Goal: Communication & Community: Answer question/provide support

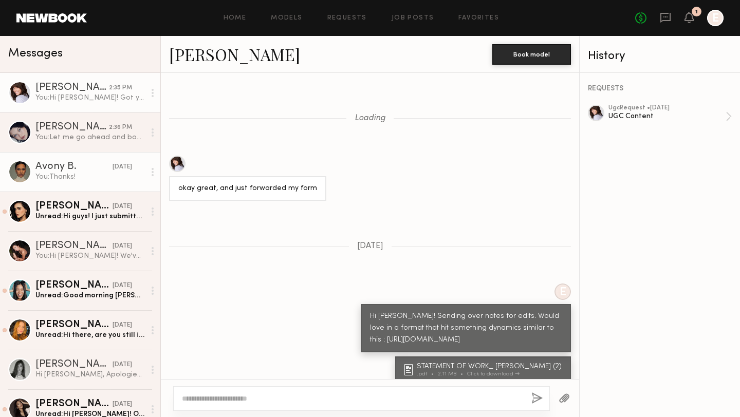
scroll to position [1197, 0]
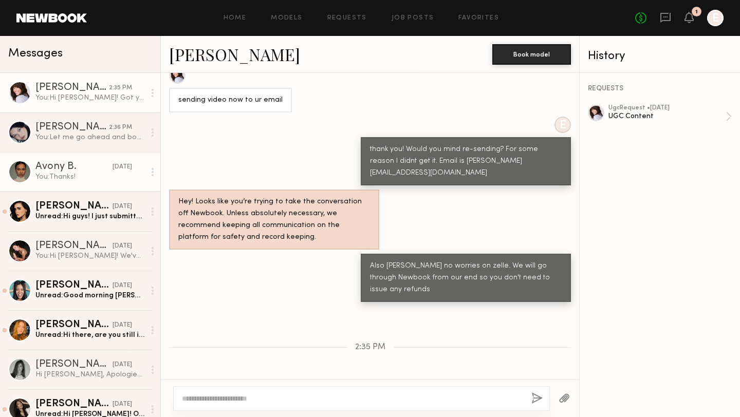
click at [78, 174] on div "You: Thanks!" at bounding box center [89, 177] width 109 height 10
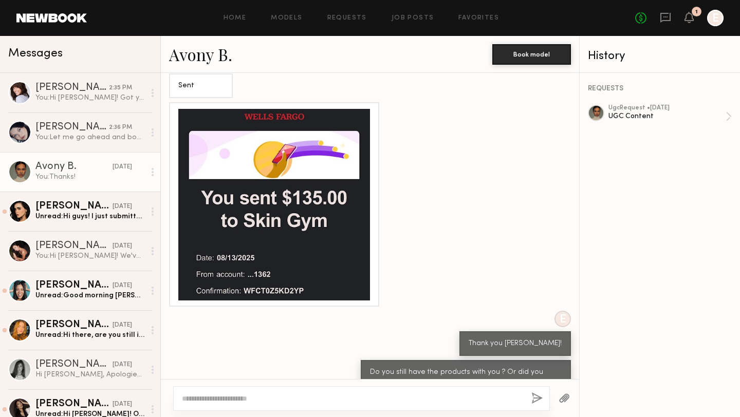
scroll to position [6283, 0]
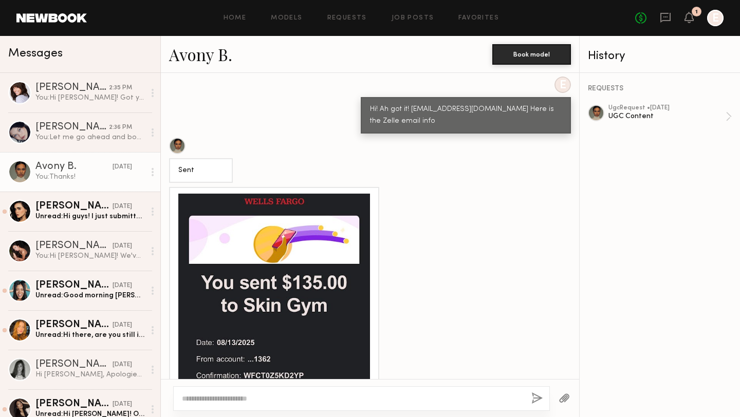
click at [326, 194] on div at bounding box center [274, 290] width 192 height 192
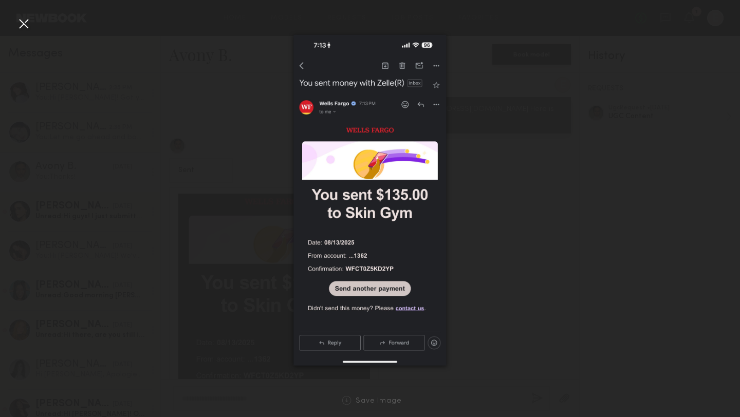
click at [24, 28] on div at bounding box center [23, 23] width 16 height 16
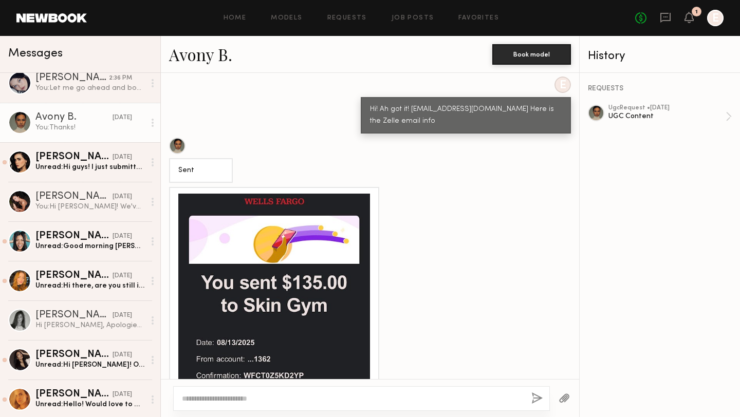
scroll to position [0, 0]
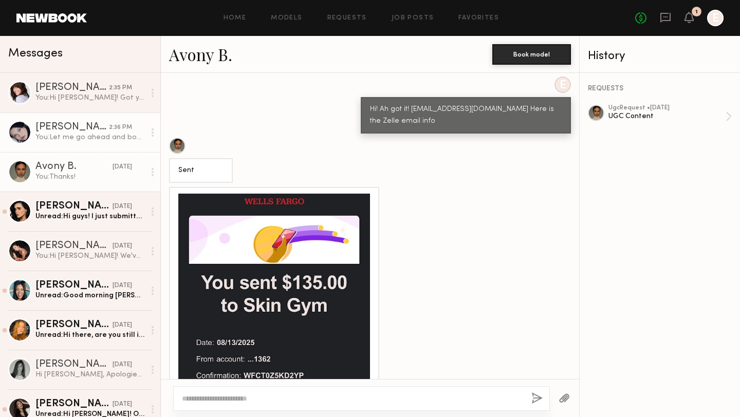
click at [79, 139] on div "You: Let me go ahead and book right now." at bounding box center [89, 138] width 109 height 10
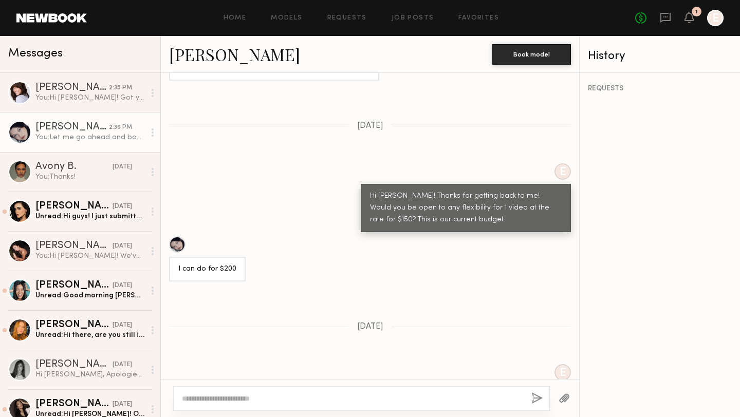
scroll to position [726, 0]
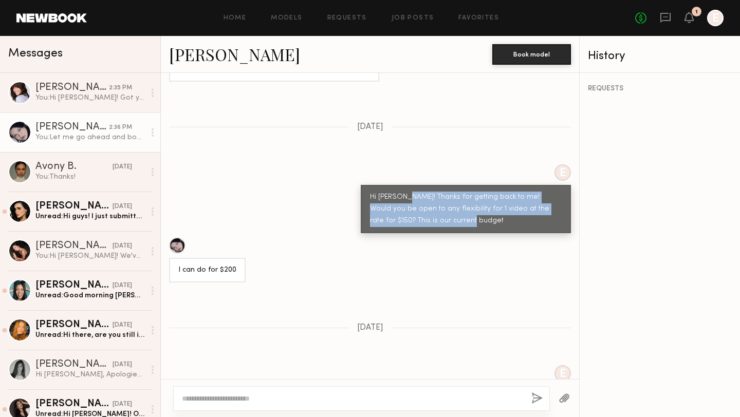
drag, startPoint x: 449, startPoint y: 199, endPoint x: 408, endPoint y: 174, distance: 48.7
click at [408, 192] on div "Hi [PERSON_NAME]! Thanks for getting back to me! Would you be open to any flexi…" at bounding box center [466, 209] width 192 height 35
copy div "Thanks for getting back to me! Would you be open to any flexibility for 1 video…"
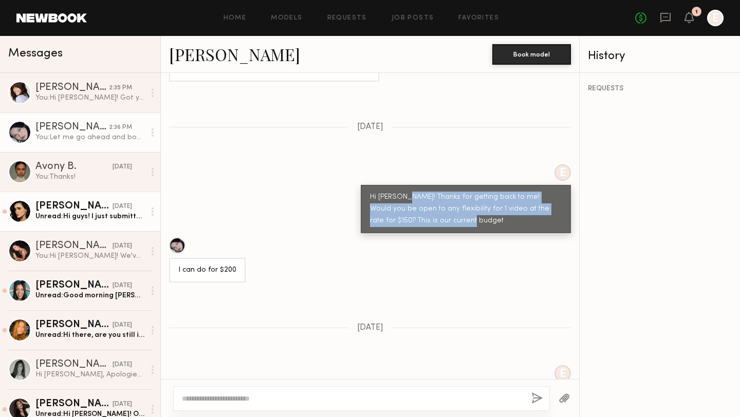
click at [76, 218] on div "Unread: Hi guys! I just submitted for your listing would love to work with you …" at bounding box center [89, 217] width 109 height 10
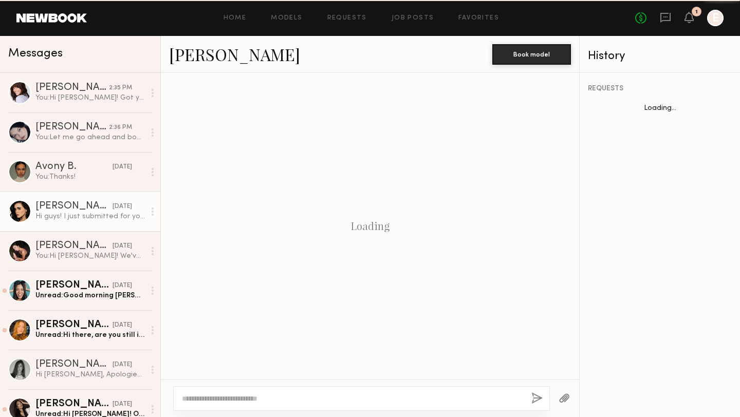
scroll to position [561, 0]
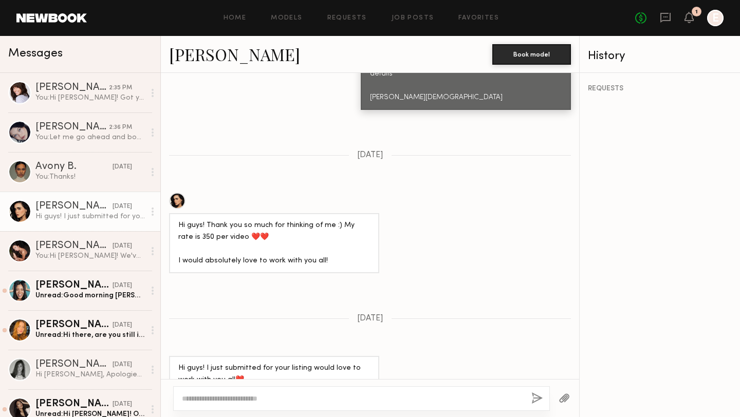
click at [308, 391] on div at bounding box center [361, 399] width 377 height 25
click at [315, 388] on div at bounding box center [361, 399] width 377 height 25
click at [298, 390] on div at bounding box center [361, 399] width 377 height 25
click at [298, 399] on textarea at bounding box center [352, 399] width 341 height 10
paste textarea "**********"
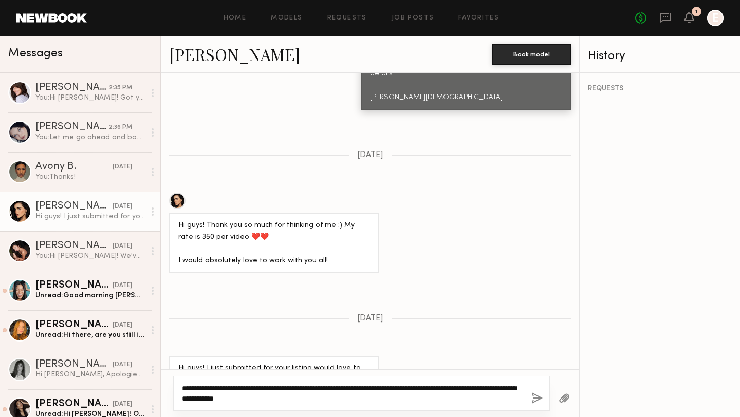
type textarea "**********"
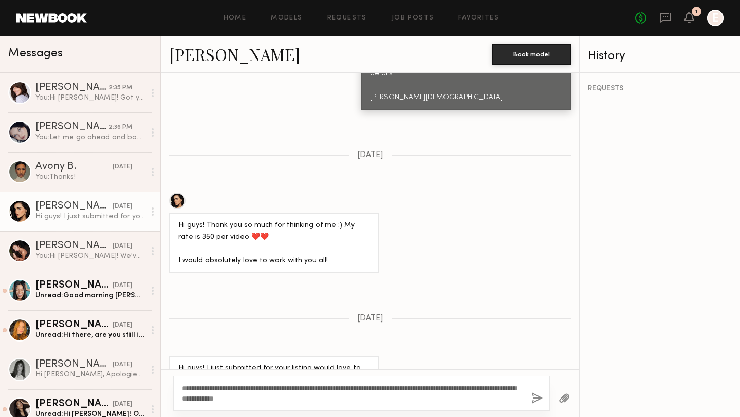
click at [537, 397] on button "button" at bounding box center [536, 399] width 11 height 13
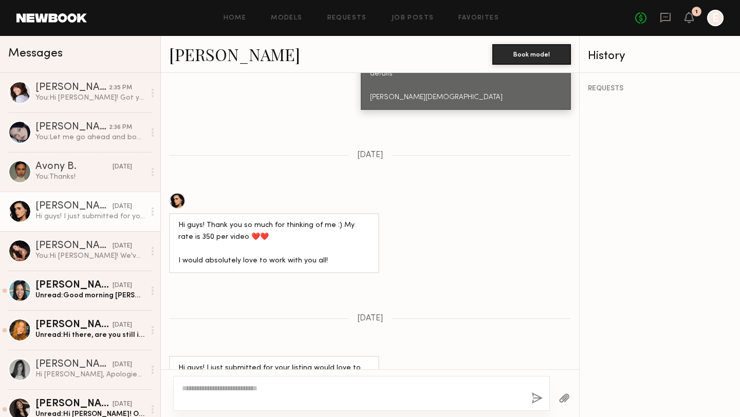
scroll to position [769, 0]
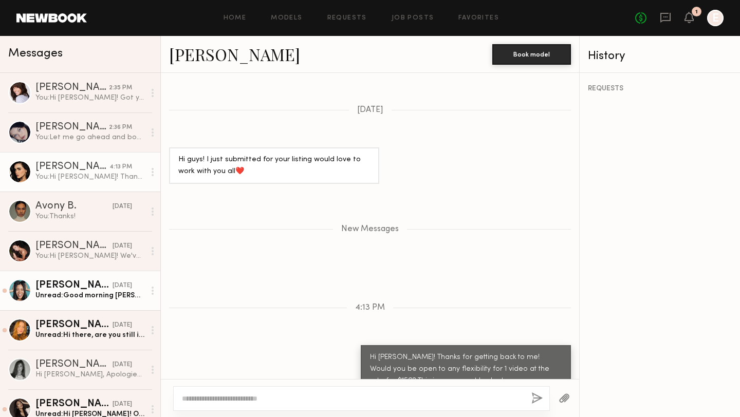
click at [87, 283] on div "[PERSON_NAME]" at bounding box center [73, 286] width 77 height 10
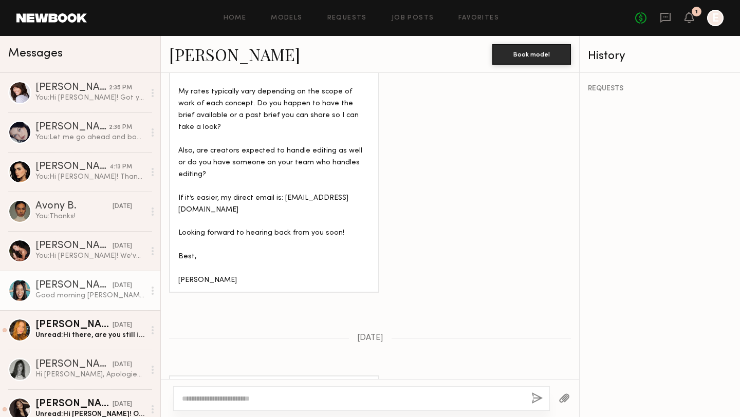
scroll to position [795, 0]
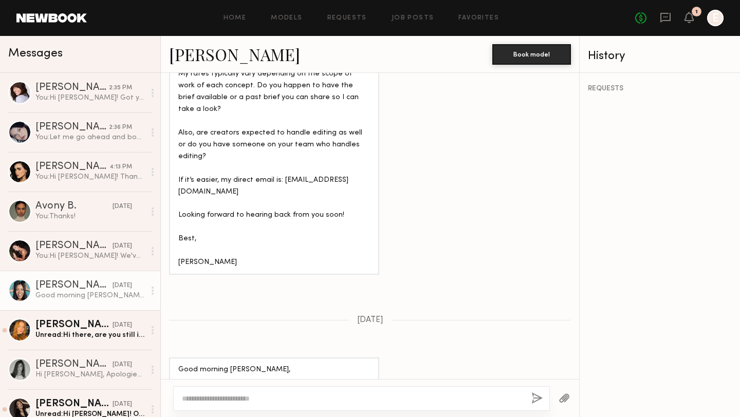
click at [348, 396] on textarea at bounding box center [352, 399] width 341 height 10
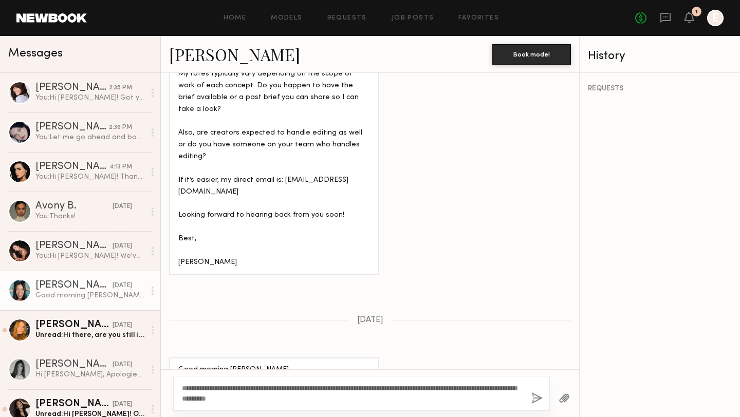
type textarea "**********"
click at [537, 399] on button "button" at bounding box center [536, 399] width 11 height 13
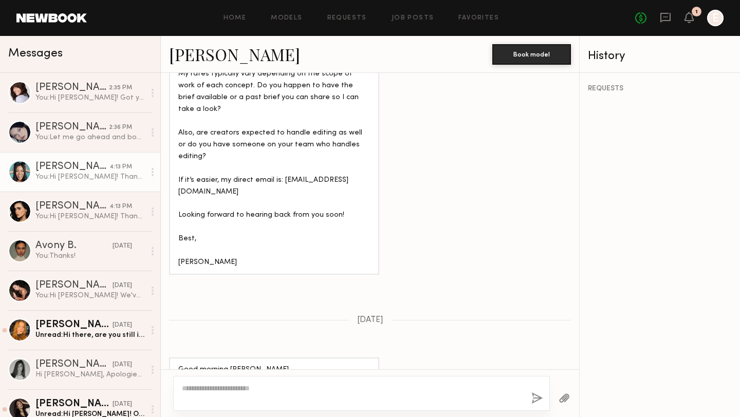
scroll to position [1064, 0]
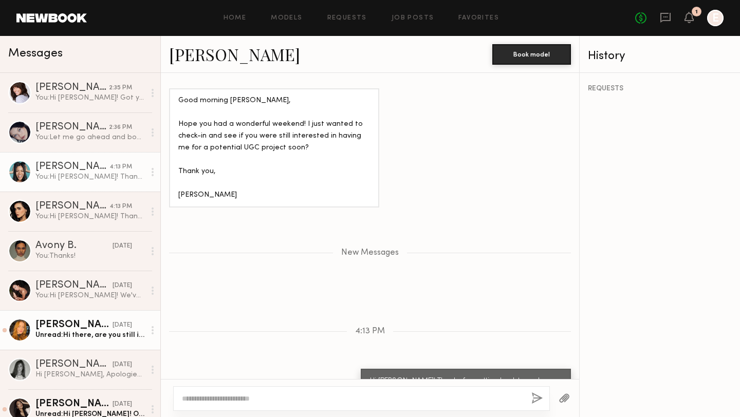
click at [77, 335] on div "Unread: Hi there, are you still interested? Please reach out to my email for a …" at bounding box center [89, 335] width 109 height 10
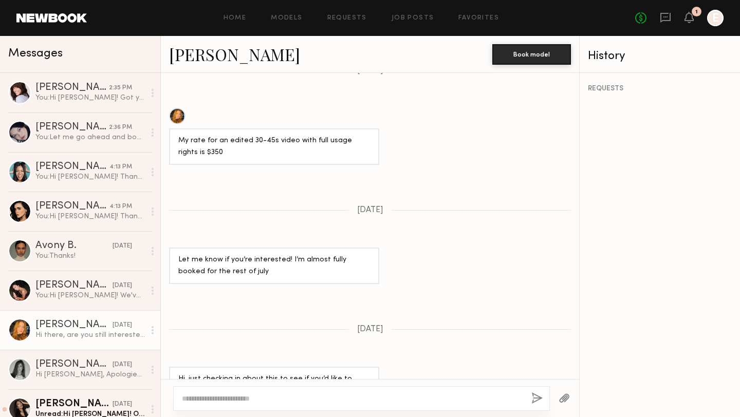
scroll to position [873, 0]
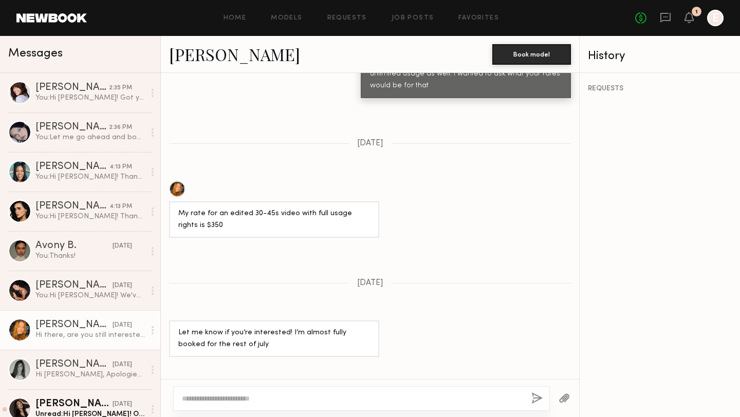
click at [317, 399] on textarea at bounding box center [352, 399] width 341 height 10
paste textarea "**********"
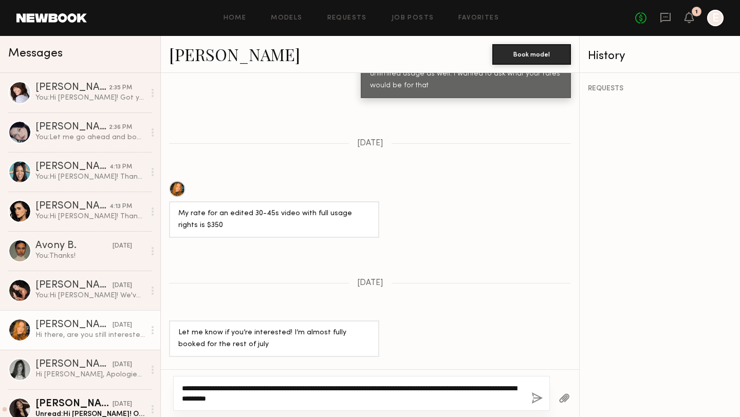
type textarea "**********"
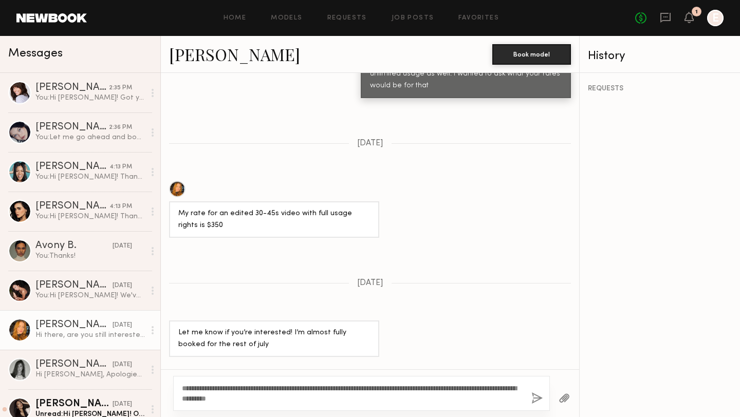
click at [535, 400] on button "button" at bounding box center [536, 399] width 11 height 13
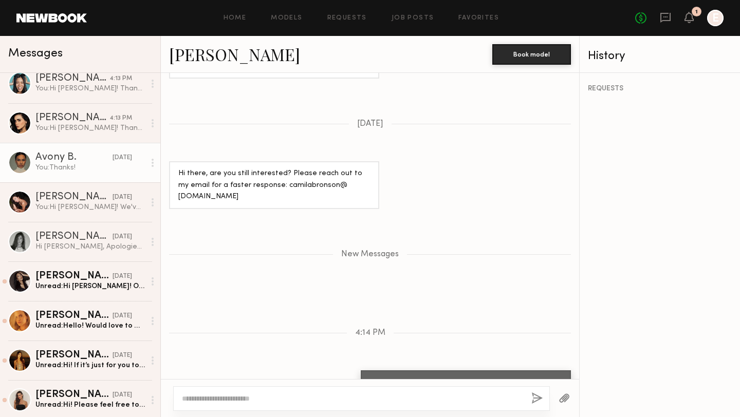
scroll to position [128, 0]
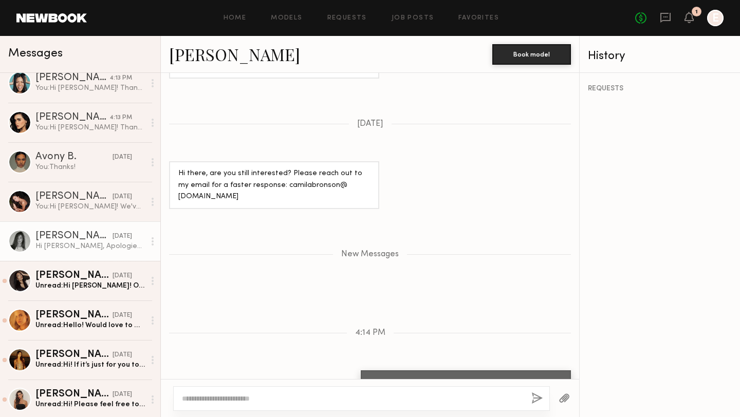
click at [85, 246] on div "Hi [PERSON_NAME], Apologies I’m just barely seeing your message now! I’ll link …" at bounding box center [89, 247] width 109 height 10
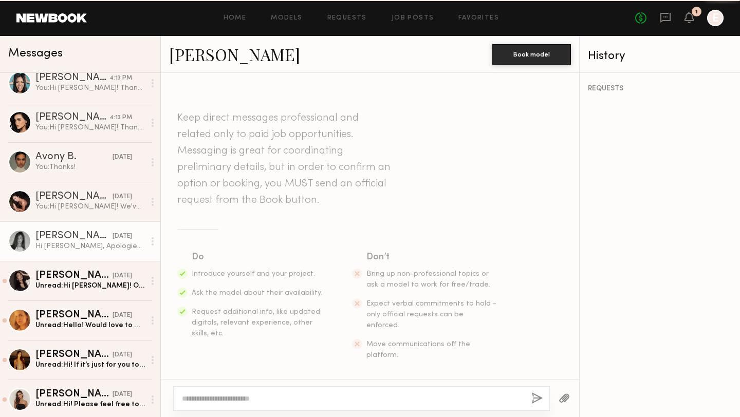
scroll to position [527, 0]
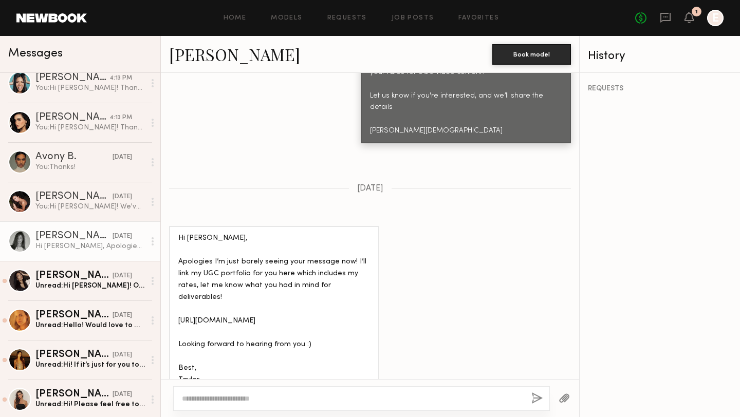
click at [307, 395] on textarea at bounding box center [352, 399] width 341 height 10
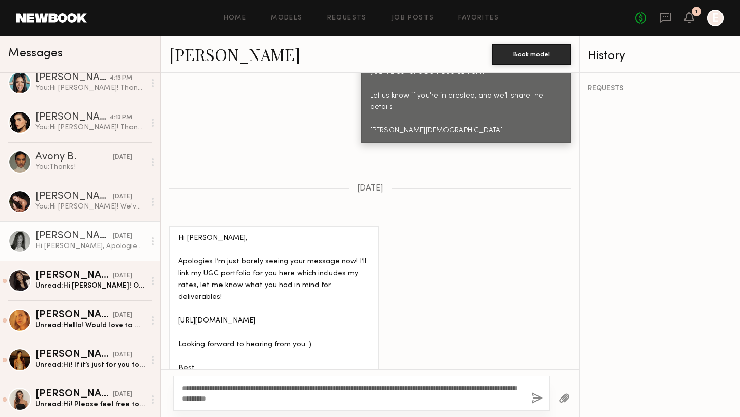
type textarea "**********"
click at [530, 400] on div "**********" at bounding box center [361, 393] width 377 height 35
click at [535, 399] on button "button" at bounding box center [536, 399] width 11 height 13
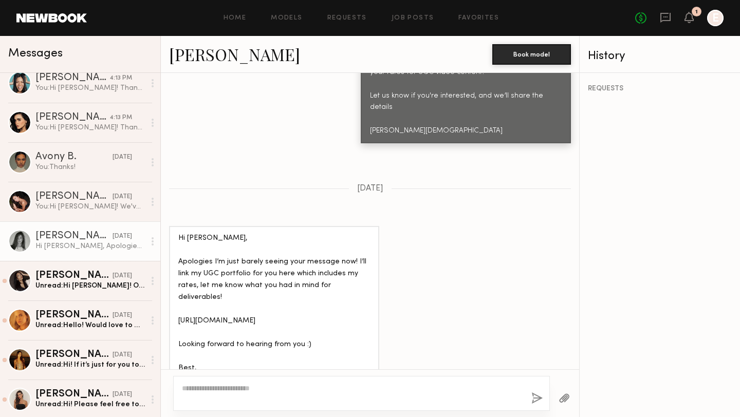
scroll to position [757, 0]
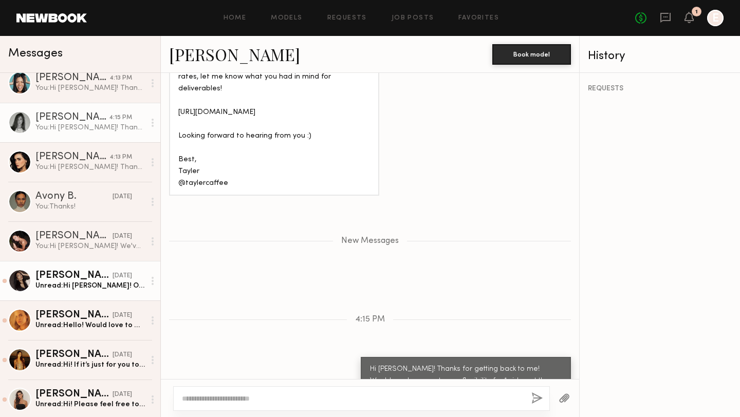
click at [73, 277] on div "[PERSON_NAME]" at bounding box center [73, 276] width 77 height 10
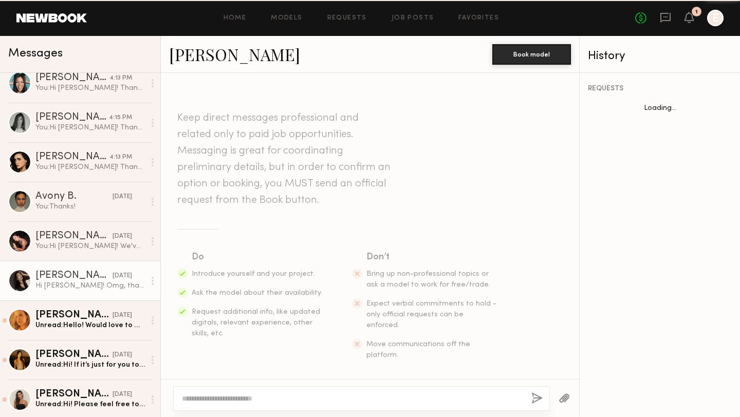
scroll to position [563, 0]
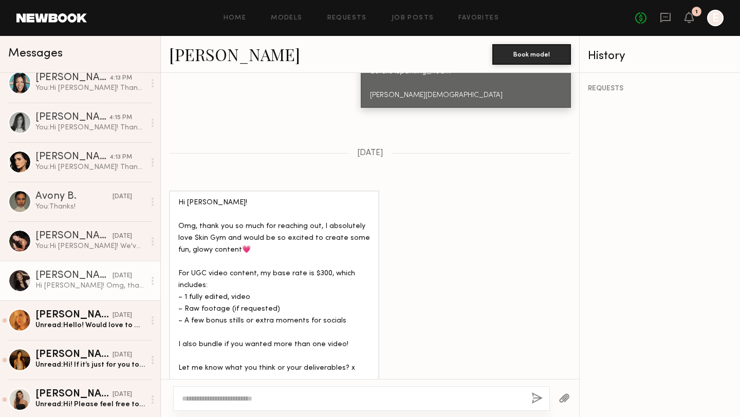
click at [338, 397] on textarea at bounding box center [352, 399] width 341 height 10
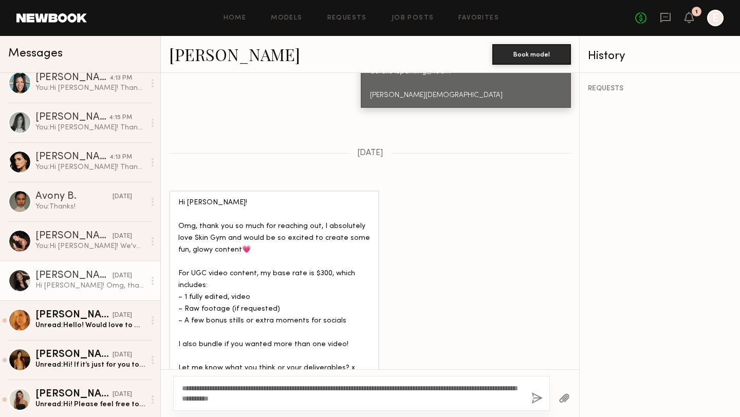
type textarea "**********"
click at [530, 396] on div "**********" at bounding box center [361, 393] width 377 height 35
click at [534, 396] on button "button" at bounding box center [536, 399] width 11 height 13
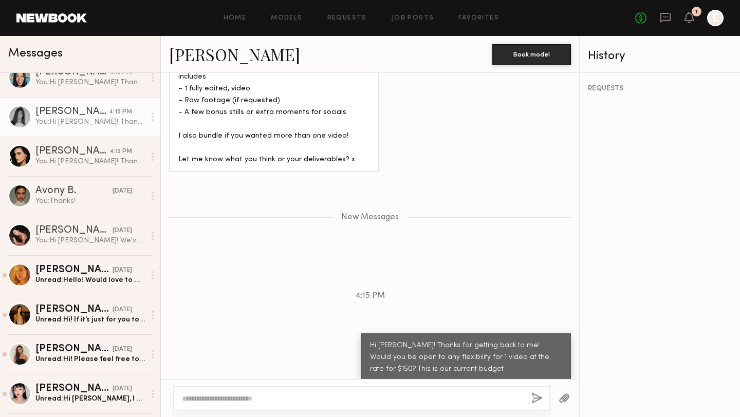
scroll to position [174, 0]
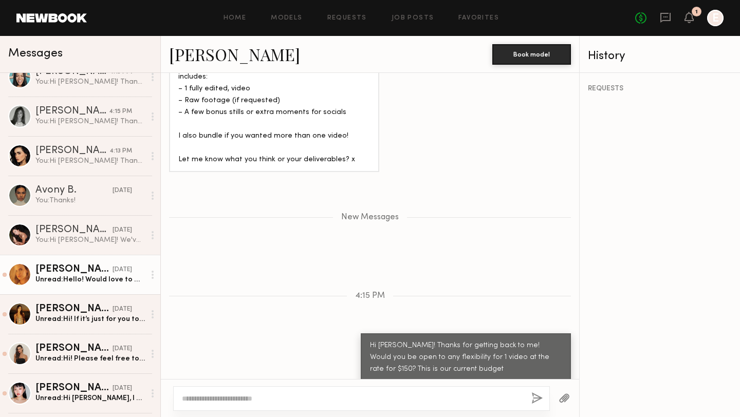
click at [83, 284] on div "Unread: Hello! Would love to work together! For a single video I charge 200, bu…" at bounding box center [89, 280] width 109 height 10
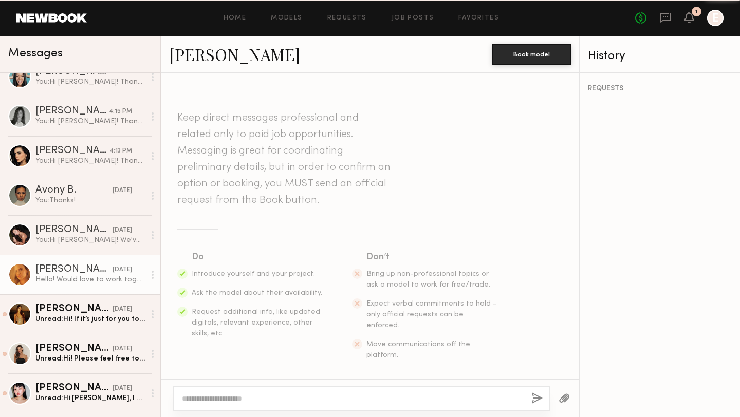
scroll to position [498, 0]
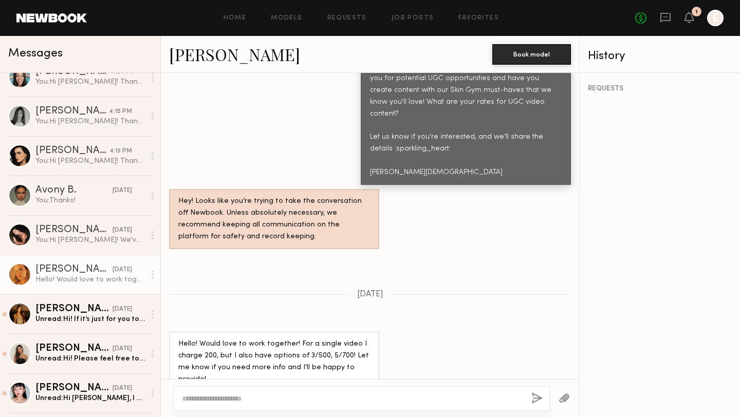
click at [310, 395] on textarea at bounding box center [352, 399] width 341 height 10
click at [242, 395] on textarea at bounding box center [352, 399] width 341 height 10
paste textarea "**********"
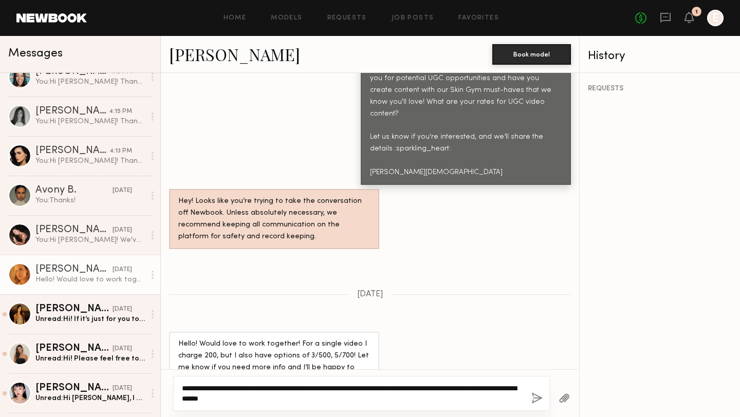
type textarea "**********"
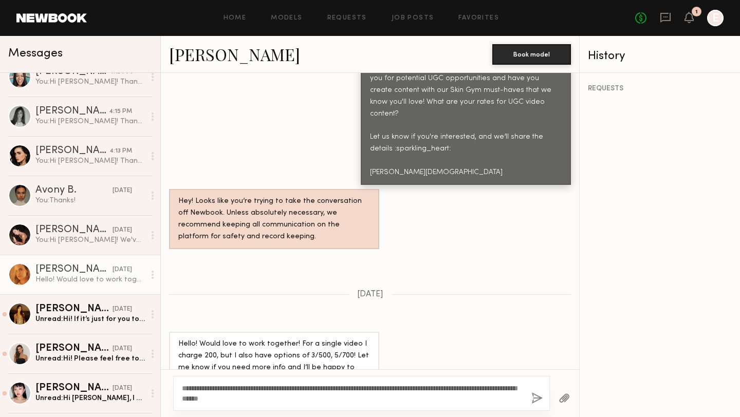
click at [535, 395] on button "button" at bounding box center [536, 399] width 11 height 13
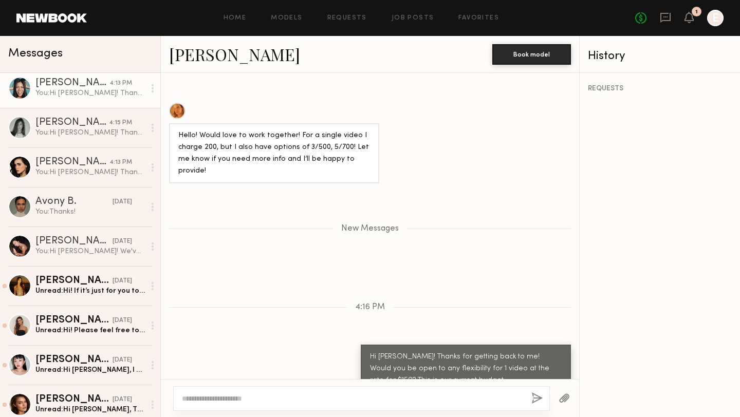
scroll to position [205, 0]
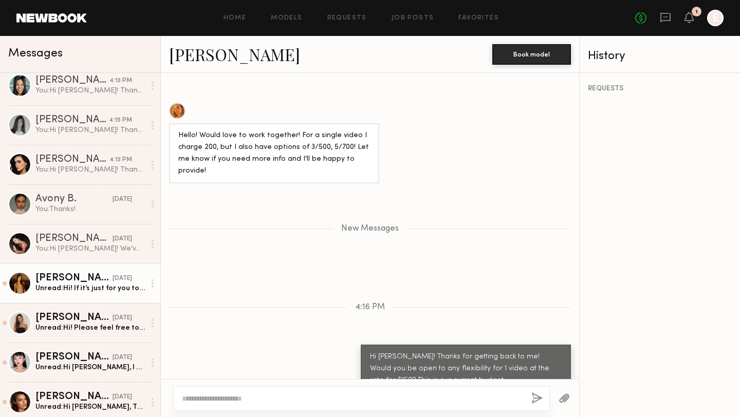
click at [75, 281] on div "[PERSON_NAME]" at bounding box center [73, 278] width 77 height 10
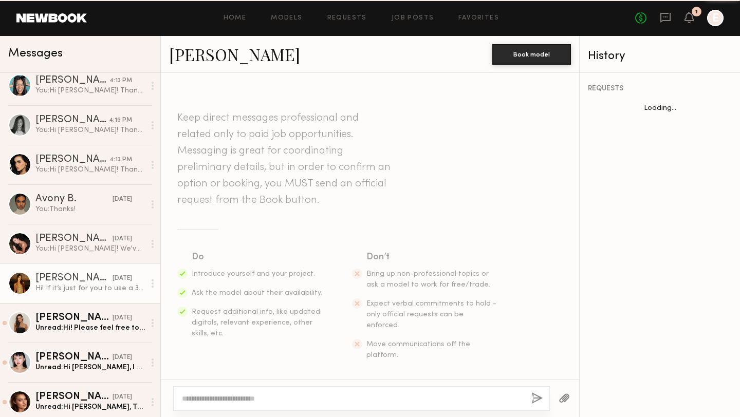
scroll to position [421, 0]
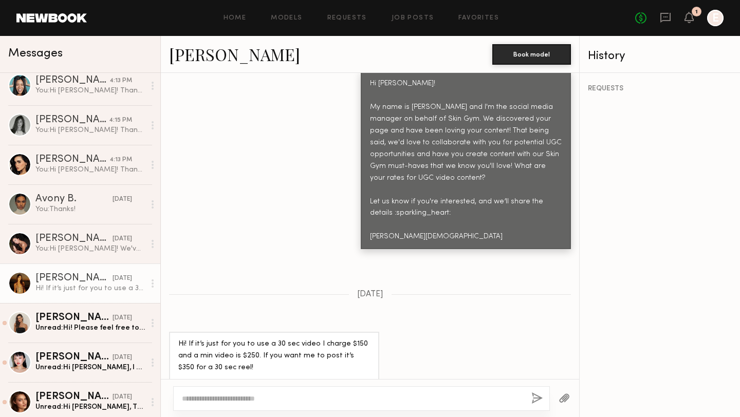
click at [353, 391] on div at bounding box center [361, 399] width 377 height 25
click at [315, 395] on textarea at bounding box center [352, 399] width 341 height 10
paste textarea "**********"
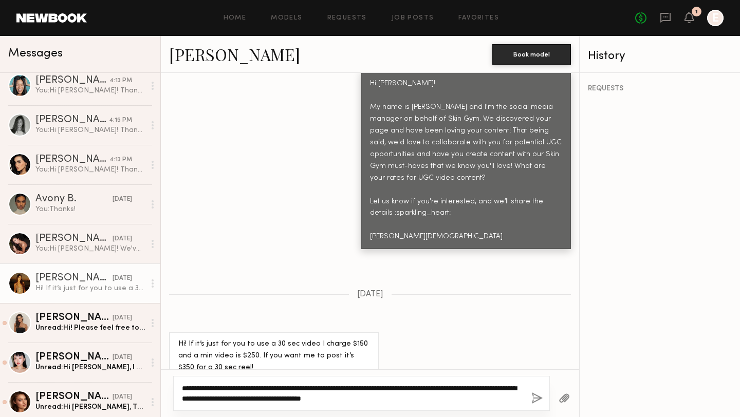
type textarea "**********"
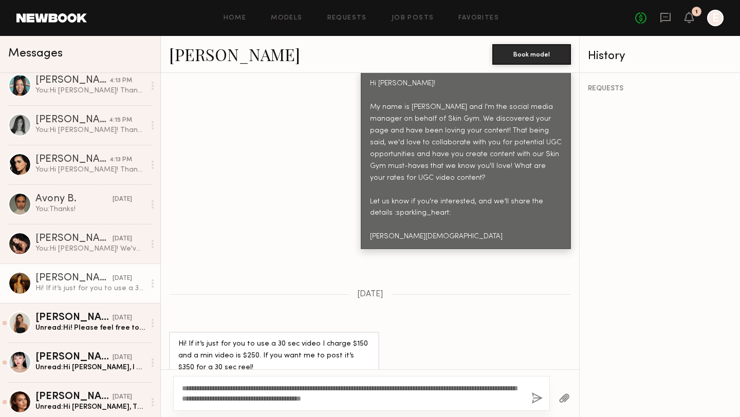
click at [538, 396] on button "button" at bounding box center [536, 399] width 11 height 13
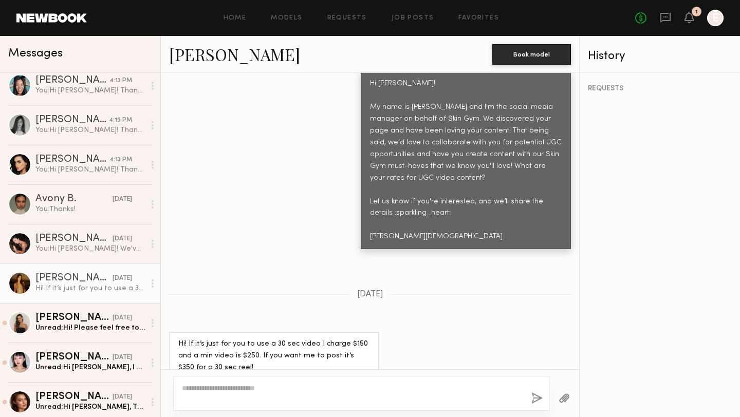
scroll to position [651, 0]
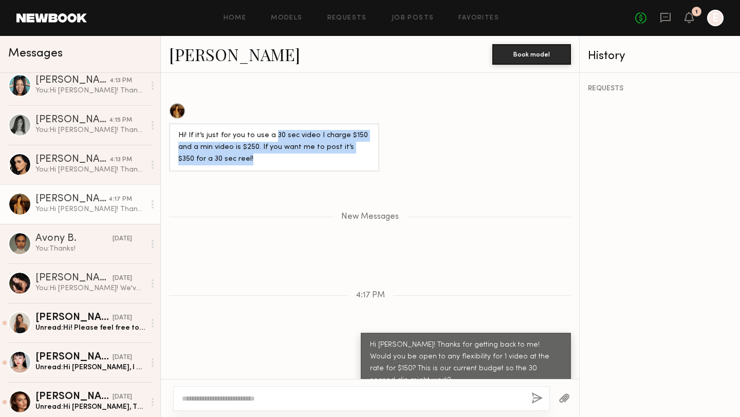
drag, startPoint x: 247, startPoint y: 152, endPoint x: 269, endPoint y: 125, distance: 34.4
click at [269, 130] on div "Hi! If it’s just for you to use a 30 sec video I charge $150 and a min video is…" at bounding box center [274, 147] width 192 height 35
copy div "30 sec video I charge $150 and a min video is $250. If you want me to post it’s…"
click at [80, 323] on div "[PERSON_NAME]" at bounding box center [73, 318] width 77 height 10
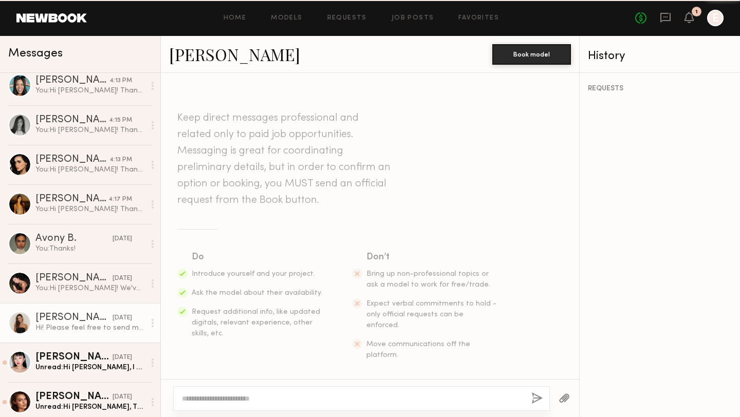
scroll to position [776, 0]
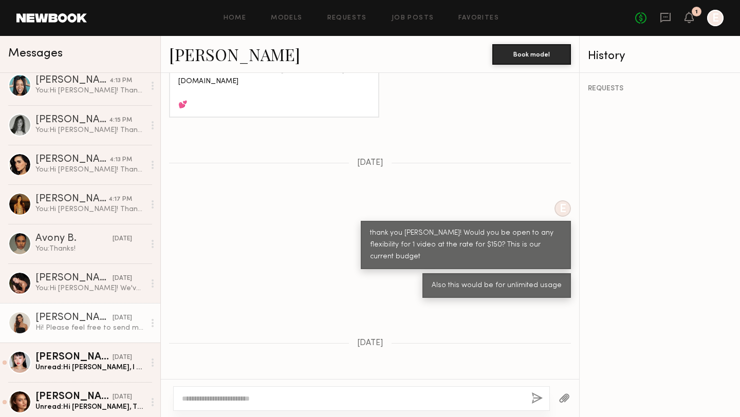
click at [334, 394] on textarea at bounding box center [352, 399] width 341 height 10
type textarea "********"
click at [540, 397] on button "button" at bounding box center [536, 399] width 11 height 13
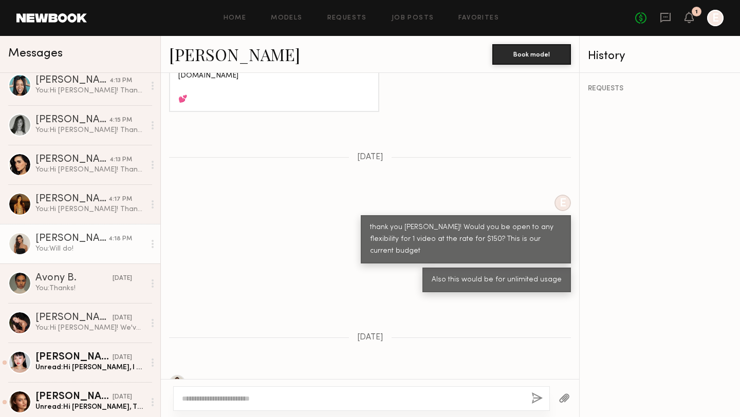
scroll to position [723, 0]
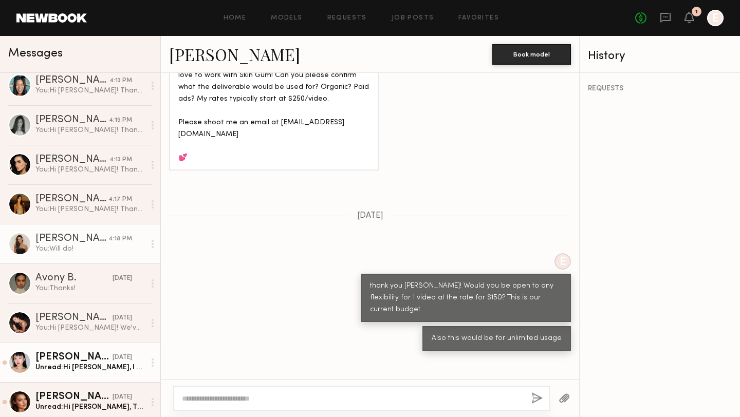
click at [73, 354] on div "[PERSON_NAME]" at bounding box center [73, 358] width 77 height 10
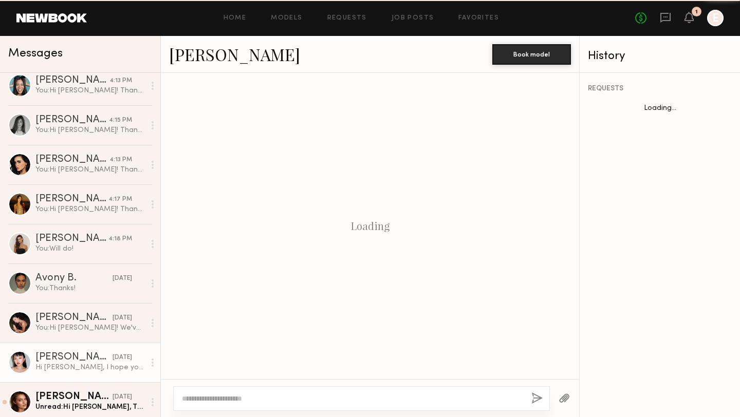
scroll to position [749, 0]
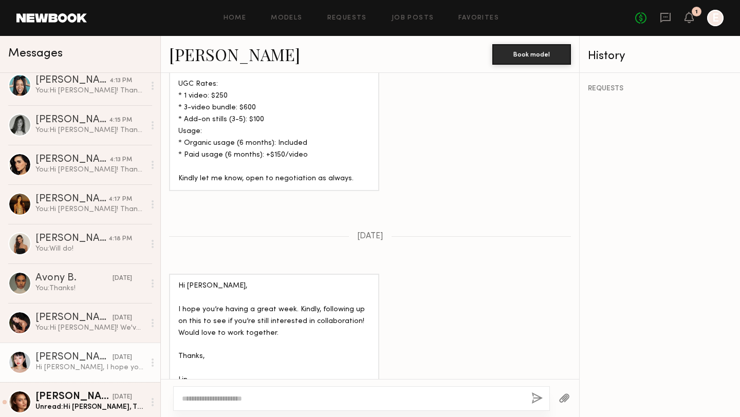
click at [260, 394] on textarea at bounding box center [352, 399] width 341 height 10
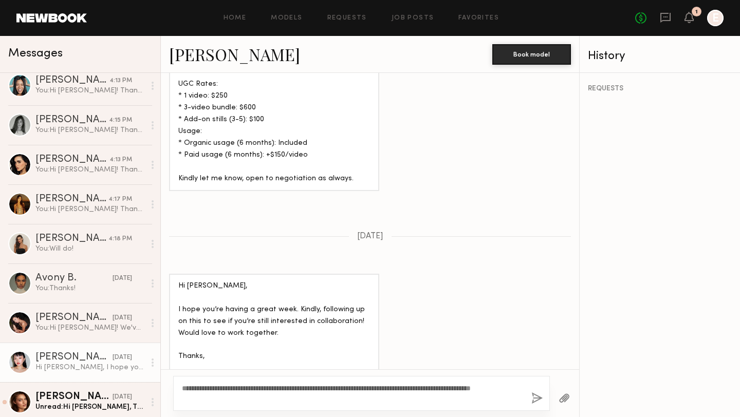
drag, startPoint x: 246, startPoint y: 396, endPoint x: 205, endPoint y: 386, distance: 41.9
click at [205, 386] on textarea "**********" at bounding box center [352, 393] width 341 height 21
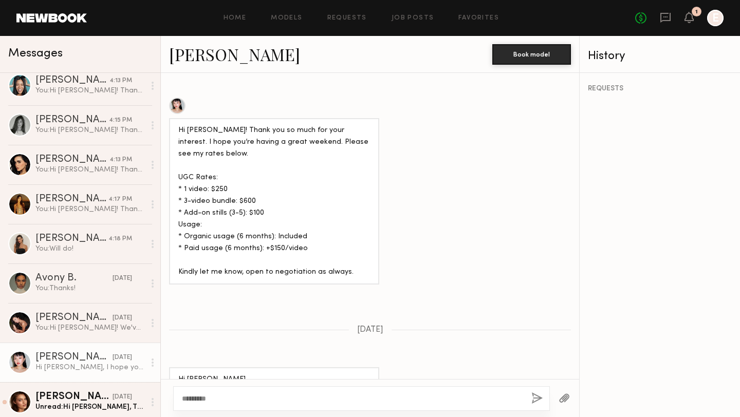
scroll to position [654, 0]
type textarea "*******"
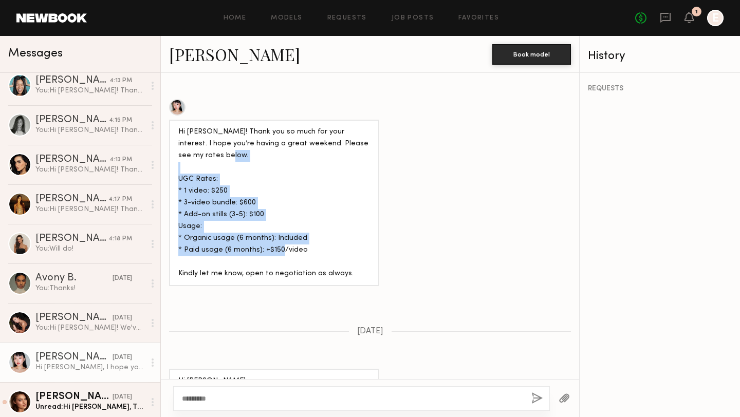
drag, startPoint x: 316, startPoint y: 228, endPoint x: 176, endPoint y: 149, distance: 160.8
click at [176, 149] on div "Hi [PERSON_NAME]! Thank you so much for your interest. I hope you’re having a g…" at bounding box center [274, 203] width 210 height 166
copy div "UGC Rates: * 1 video: $250 * 3-video bundle: $600 * Add-on stills (3-5): $100 U…"
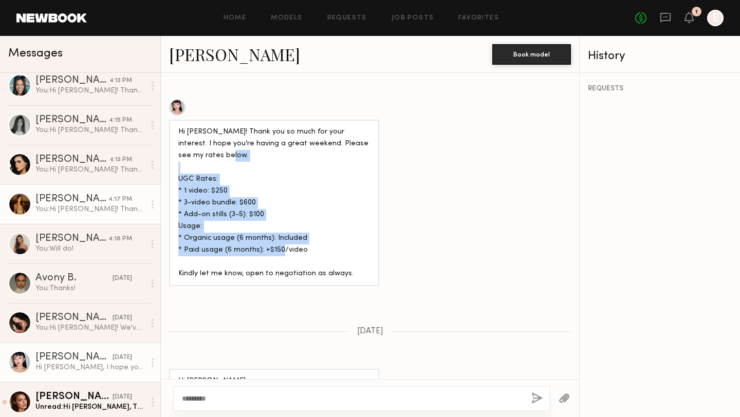
click at [78, 200] on div "[PERSON_NAME]" at bounding box center [71, 199] width 73 height 10
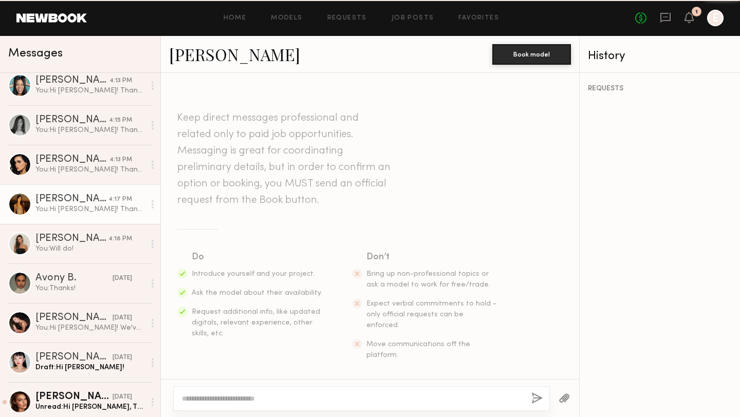
scroll to position [573, 0]
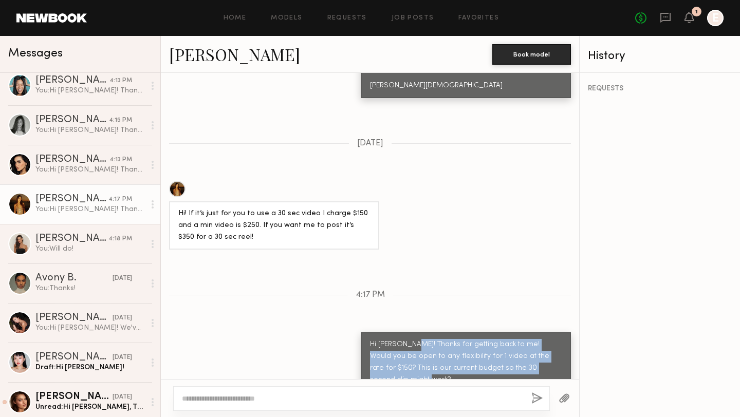
drag, startPoint x: 407, startPoint y: 337, endPoint x: 546, endPoint y: 358, distance: 140.9
click at [546, 358] on div "Hi [PERSON_NAME]! Thanks for getting back to me! Would you be open to any flexi…" at bounding box center [466, 362] width 192 height 47
copy div "Thanks for getting back to me! Would you be open to any flexibility for 1 video…"
click at [69, 371] on div "Draft: Hi [PERSON_NAME]!" at bounding box center [89, 368] width 109 height 10
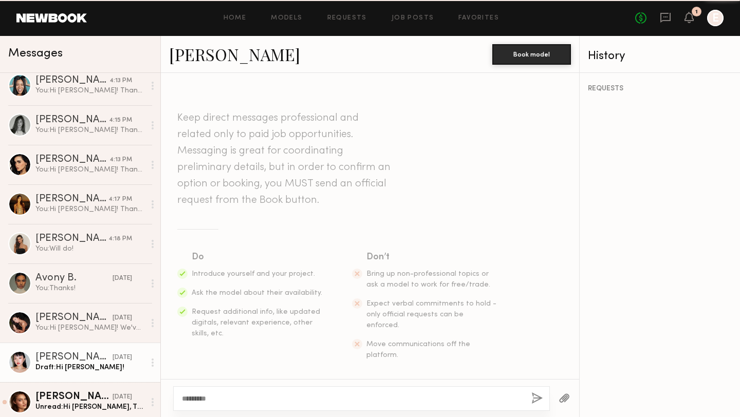
scroll to position [749, 0]
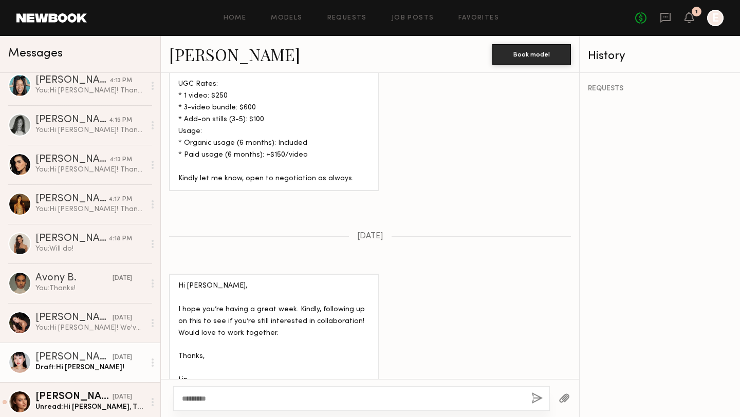
click at [225, 395] on textarea "*******" at bounding box center [352, 399] width 341 height 10
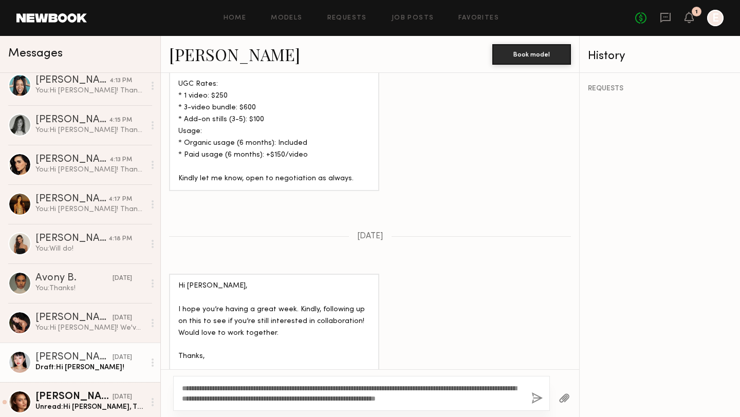
type textarea "**********"
click at [540, 397] on button "button" at bounding box center [536, 399] width 11 height 13
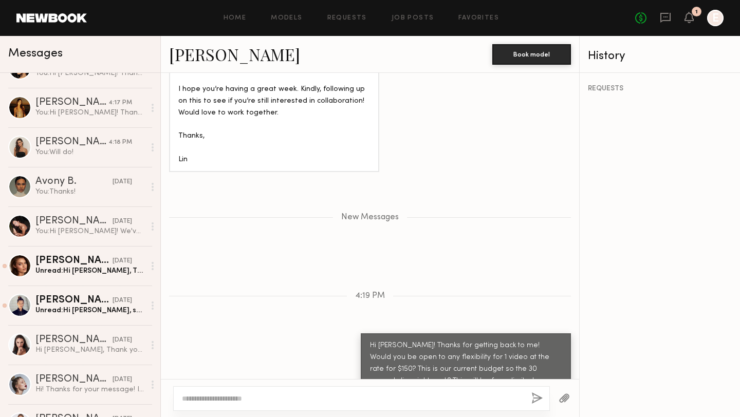
scroll to position [345, 0]
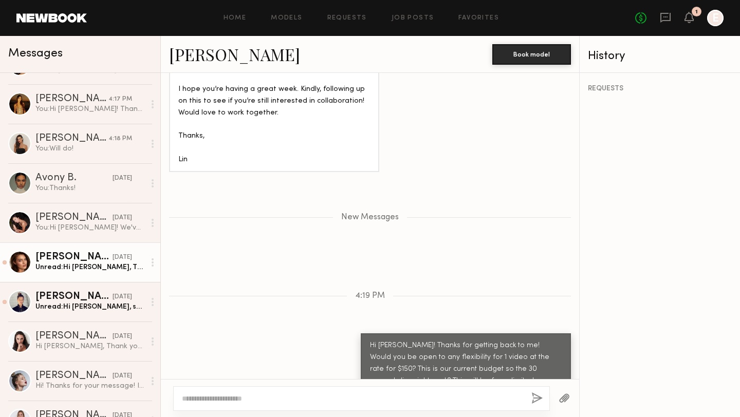
click at [90, 262] on div "[PERSON_NAME]" at bounding box center [73, 257] width 77 height 10
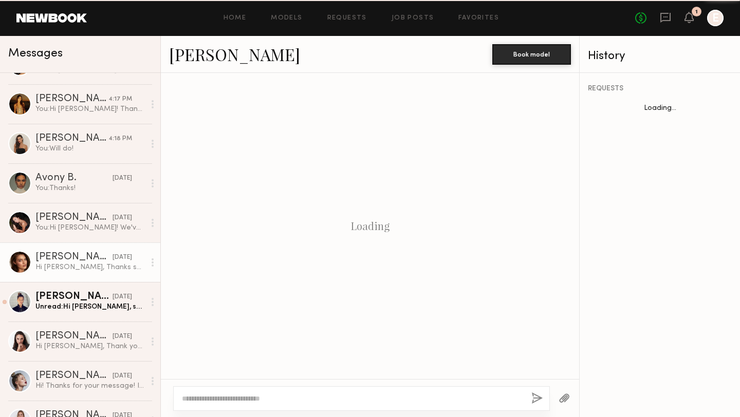
scroll to position [603, 0]
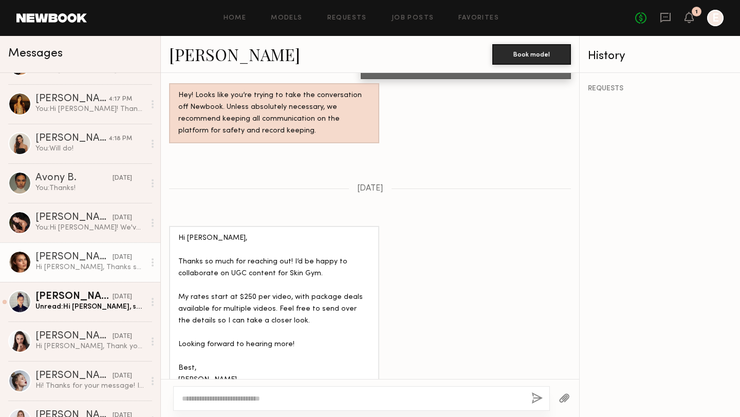
click at [250, 397] on textarea at bounding box center [352, 399] width 341 height 10
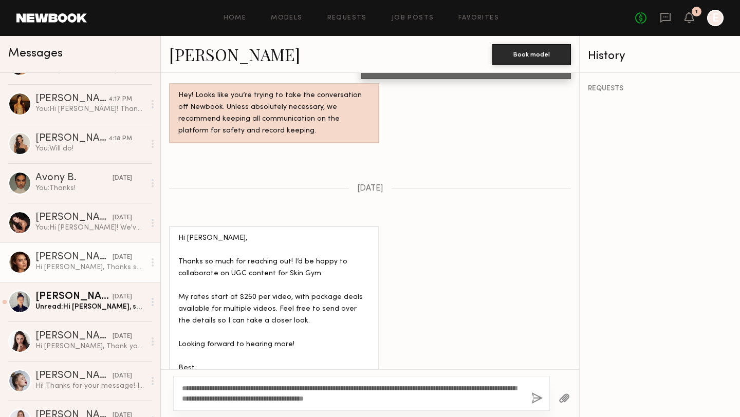
type textarea "**********"
click at [535, 398] on button "button" at bounding box center [536, 399] width 11 height 13
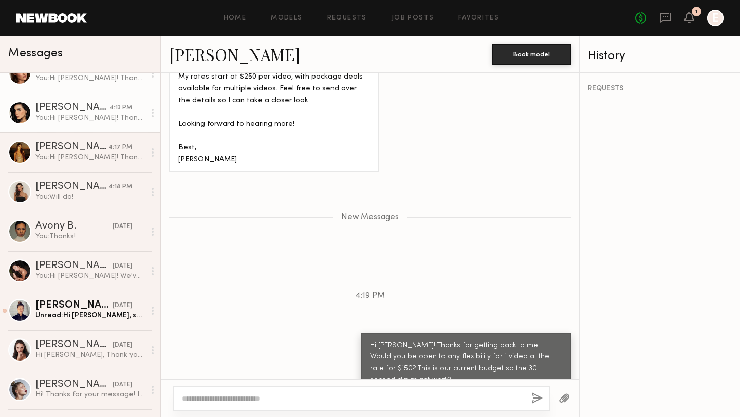
scroll to position [344, 0]
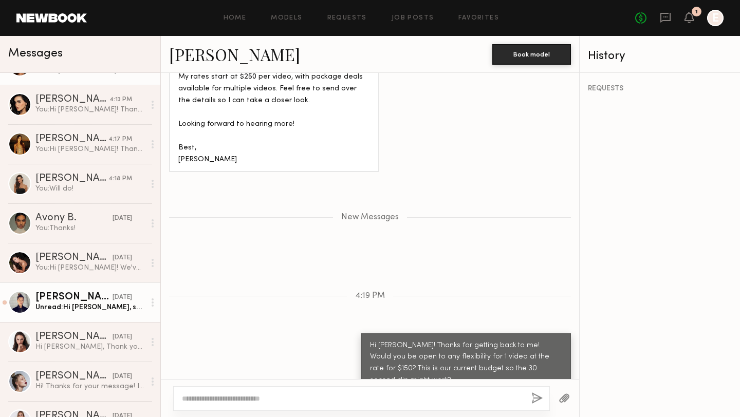
click at [82, 299] on div "[PERSON_NAME]" at bounding box center [73, 297] width 77 height 10
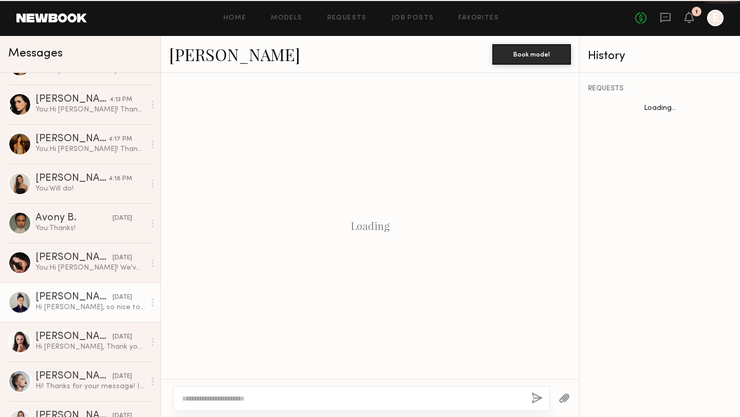
scroll to position [481, 0]
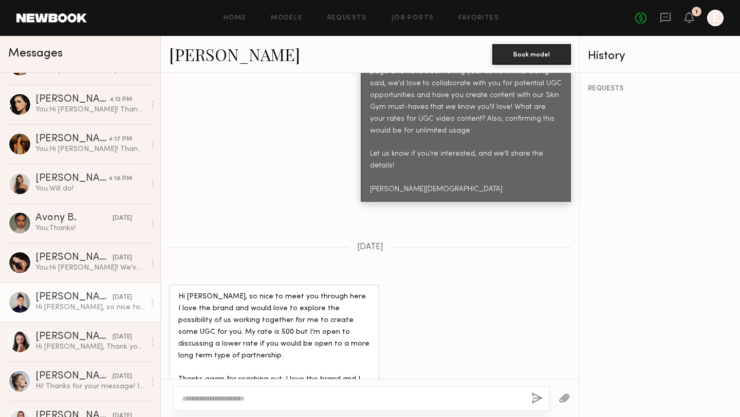
click at [316, 395] on textarea at bounding box center [352, 399] width 341 height 10
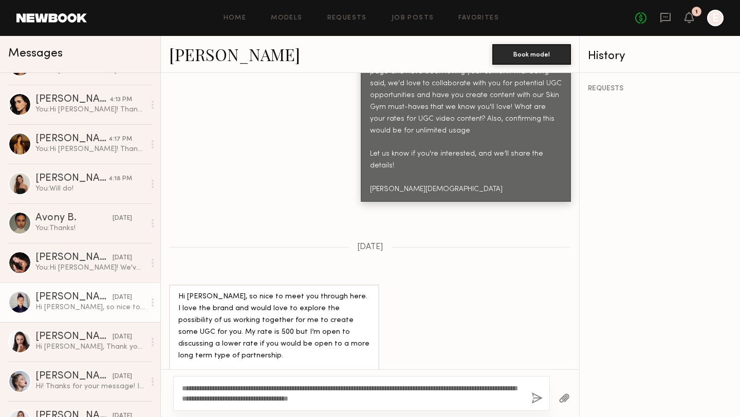
type textarea "**********"
click at [537, 399] on button "button" at bounding box center [536, 399] width 11 height 13
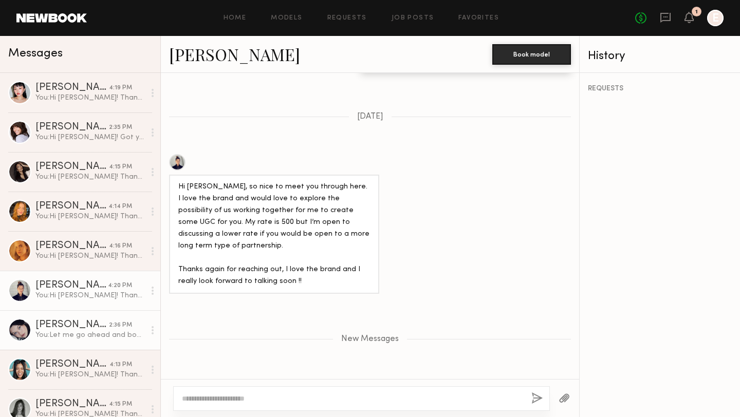
scroll to position [75, 0]
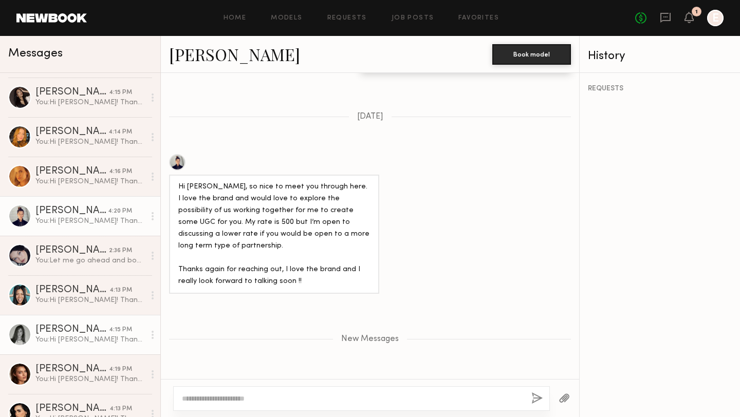
click at [70, 338] on div "You: Hi [PERSON_NAME]! Thanks for getting back to me! Would you be open to any …" at bounding box center [89, 340] width 109 height 10
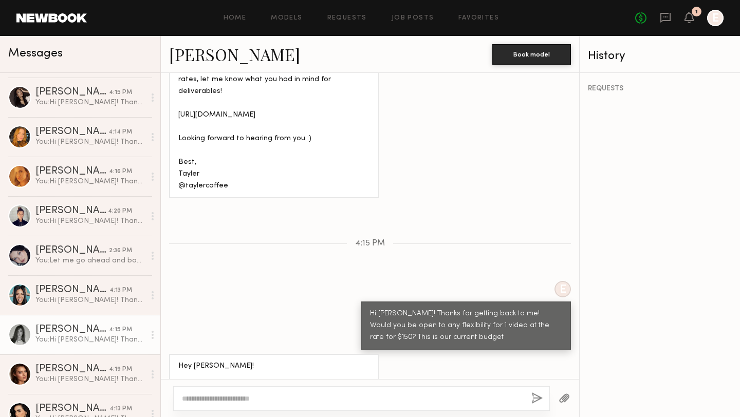
scroll to position [763, 0]
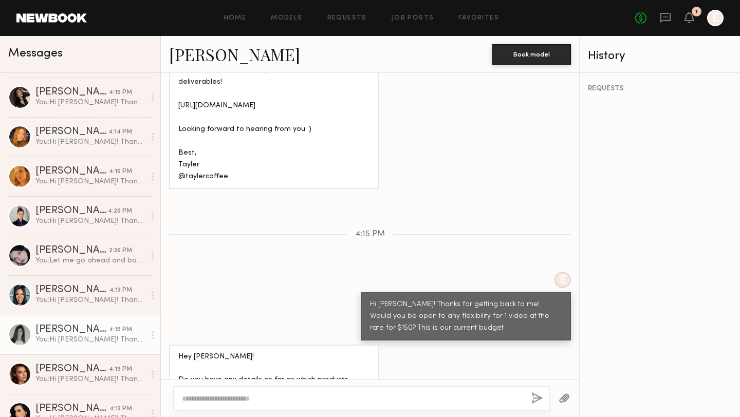
click at [314, 396] on textarea at bounding box center [352, 399] width 341 height 10
type textarea "*"
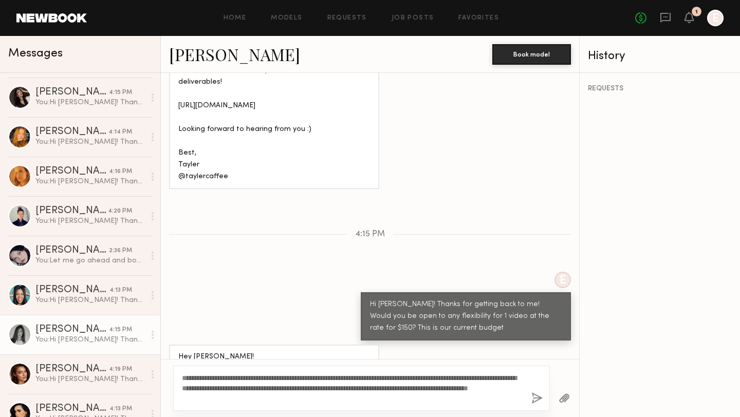
scroll to position [783, 0]
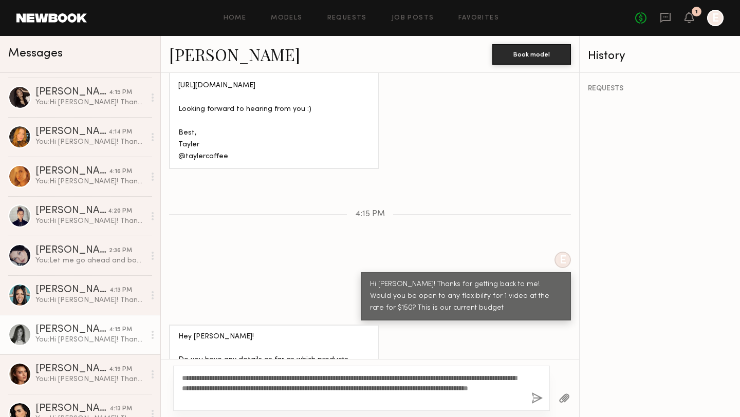
click at [286, 379] on textarea "**********" at bounding box center [352, 388] width 341 height 31
click at [422, 399] on textarea "**********" at bounding box center [352, 388] width 341 height 31
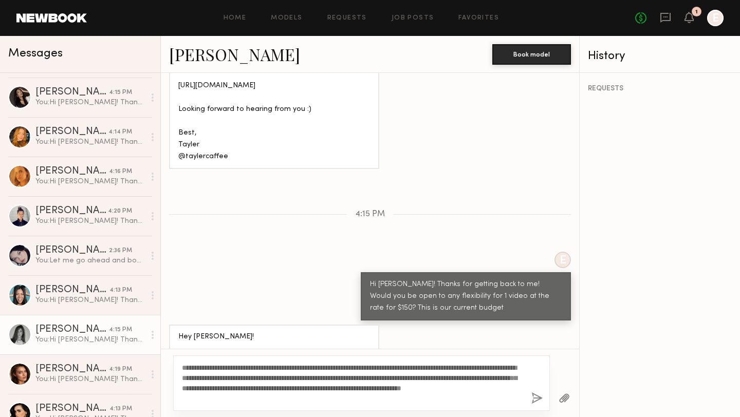
type textarea "**********"
click at [541, 396] on button "button" at bounding box center [536, 399] width 11 height 13
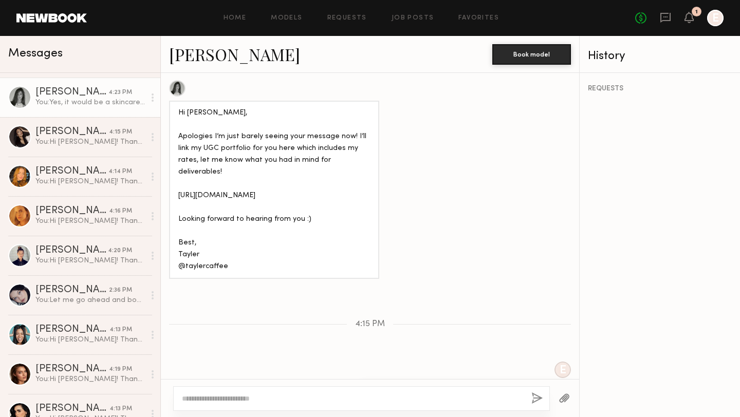
scroll to position [666, 0]
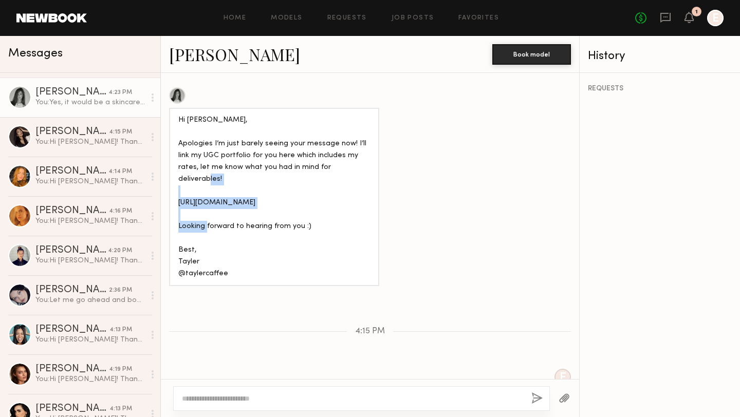
drag, startPoint x: 302, startPoint y: 170, endPoint x: 175, endPoint y: 168, distance: 127.0
click at [175, 168] on div "Hi [PERSON_NAME], Apologies I’m just barely seeing your message now! I’ll link …" at bounding box center [274, 197] width 210 height 178
copy div "[URL][DOMAIN_NAME]"
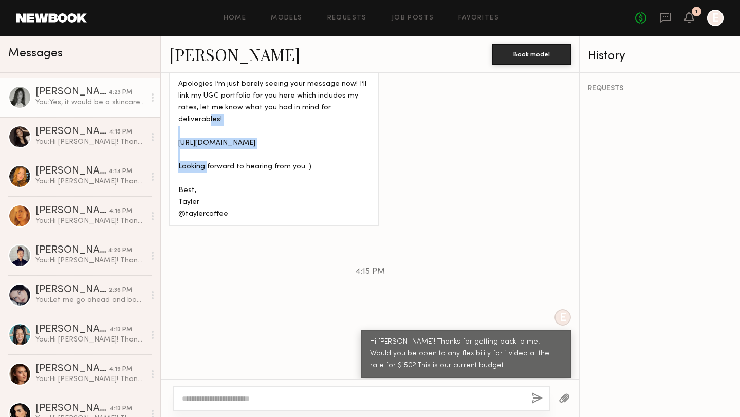
scroll to position [726, 0]
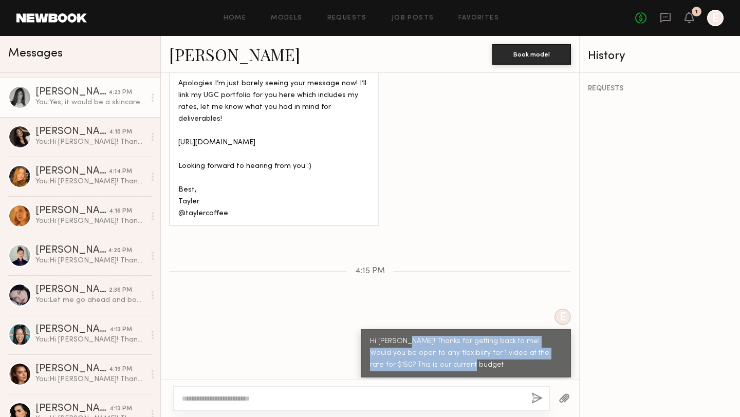
drag, startPoint x: 445, startPoint y: 329, endPoint x: 402, endPoint y: 305, distance: 48.6
click at [402, 336] on div "Hi [PERSON_NAME]! Thanks for getting back to me! Would you be open to any flexi…" at bounding box center [466, 353] width 192 height 35
copy div "Thanks for getting back to me! Would you be open to any flexibility for 1 video…"
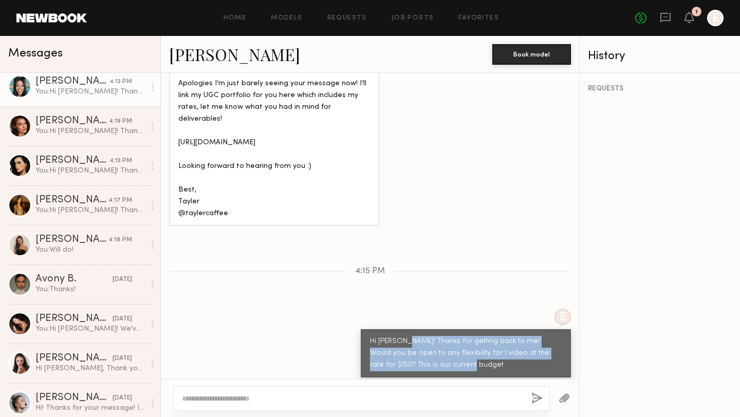
scroll to position [430, 0]
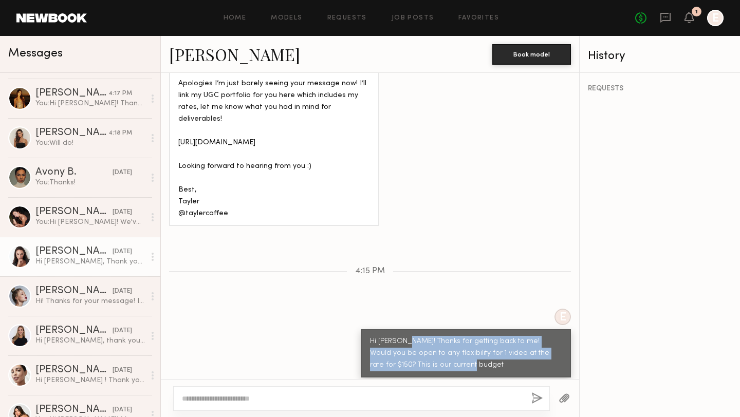
click at [75, 259] on div "Hi [PERSON_NAME], Thank you so much for reaching out — I really appreciate your…" at bounding box center [89, 262] width 109 height 10
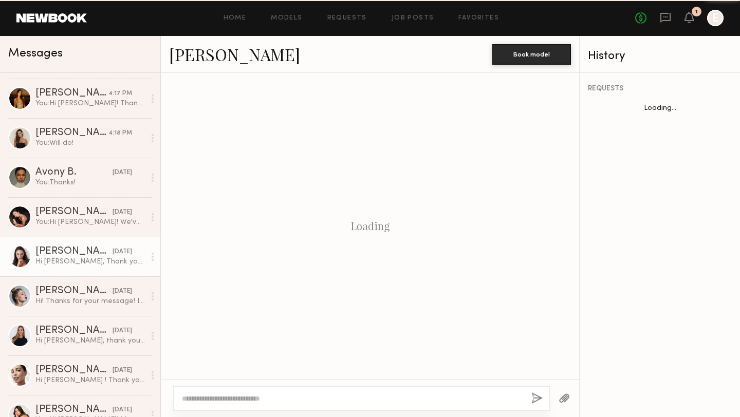
scroll to position [669, 0]
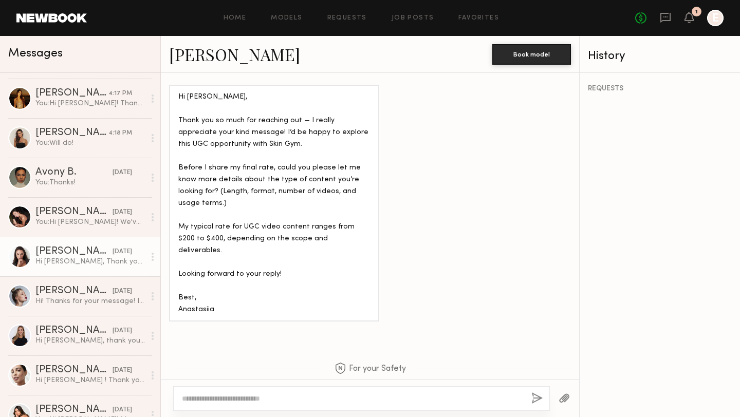
click at [307, 400] on textarea at bounding box center [352, 399] width 341 height 10
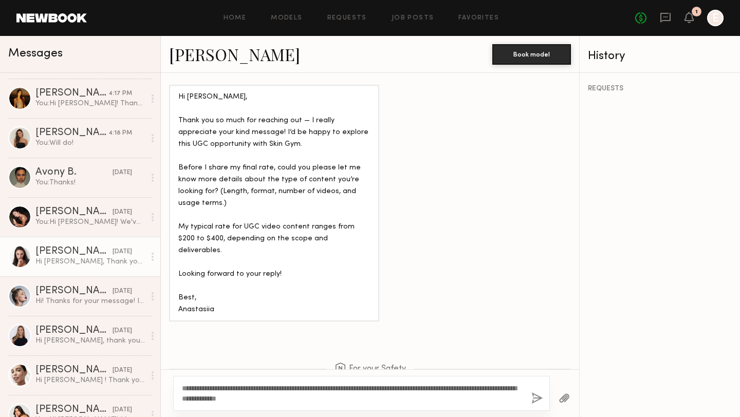
type textarea "**********"
click at [535, 403] on button "button" at bounding box center [536, 399] width 11 height 13
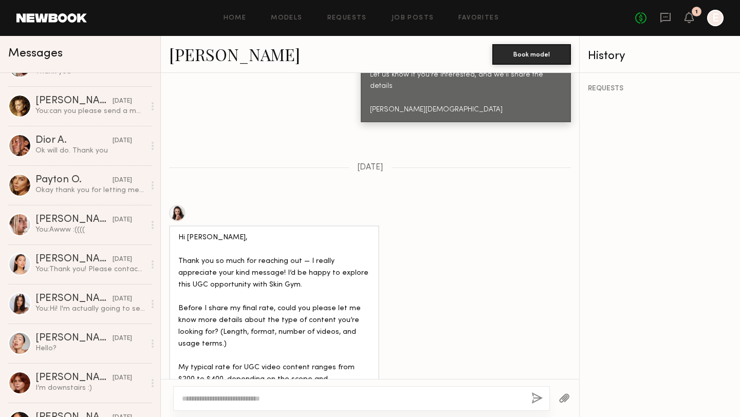
scroll to position [2125, 0]
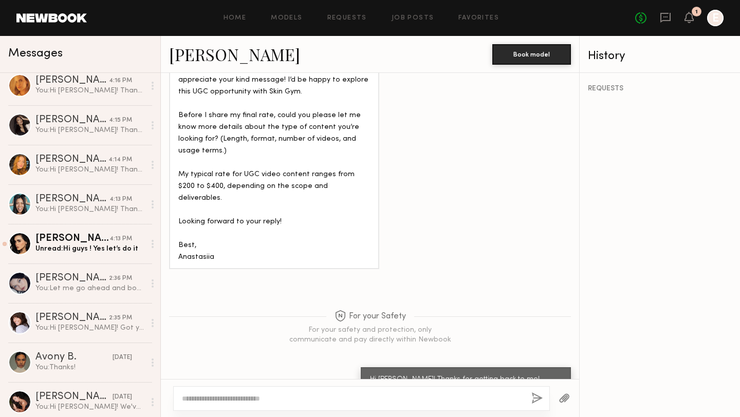
scroll to position [291, 0]
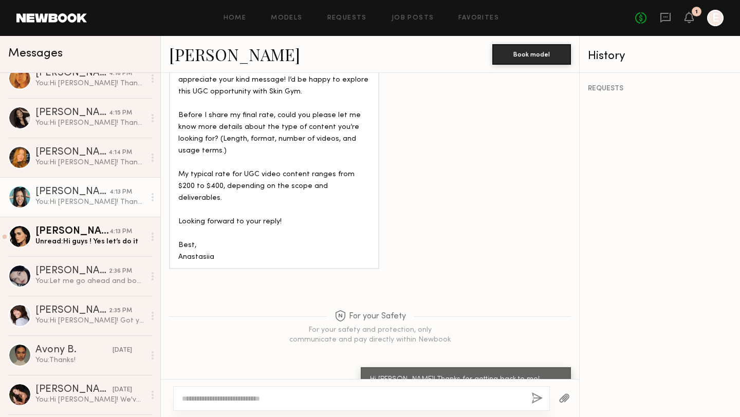
click at [75, 196] on div "[PERSON_NAME]" at bounding box center [72, 192] width 74 height 10
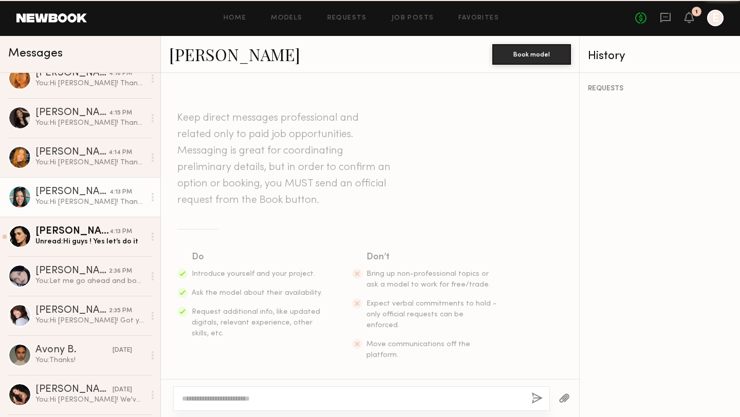
scroll to position [986, 0]
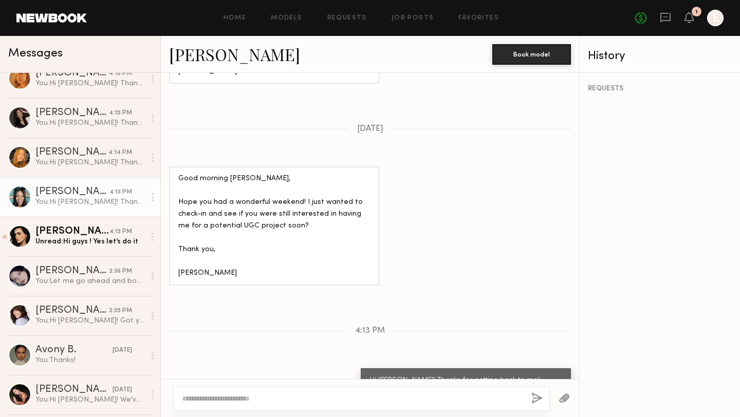
click at [281, 400] on textarea at bounding box center [352, 399] width 341 height 10
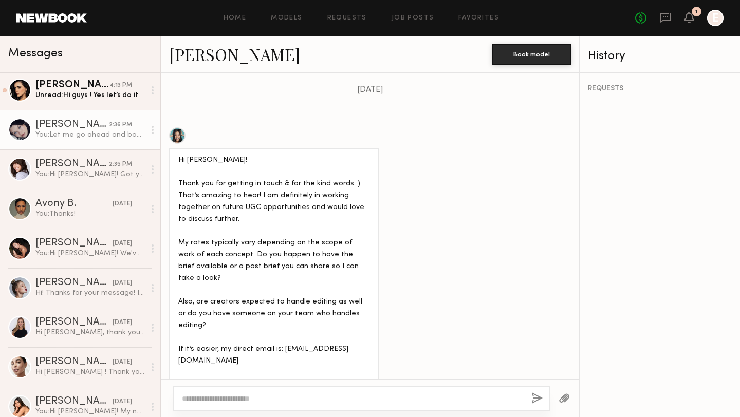
scroll to position [442, 0]
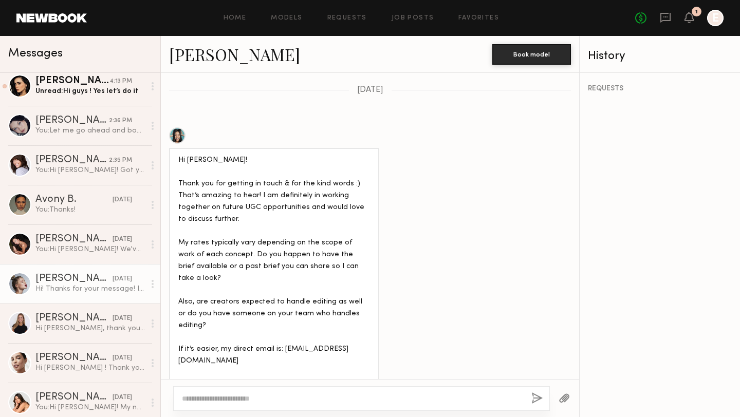
click at [71, 277] on div "[PERSON_NAME]" at bounding box center [73, 279] width 77 height 10
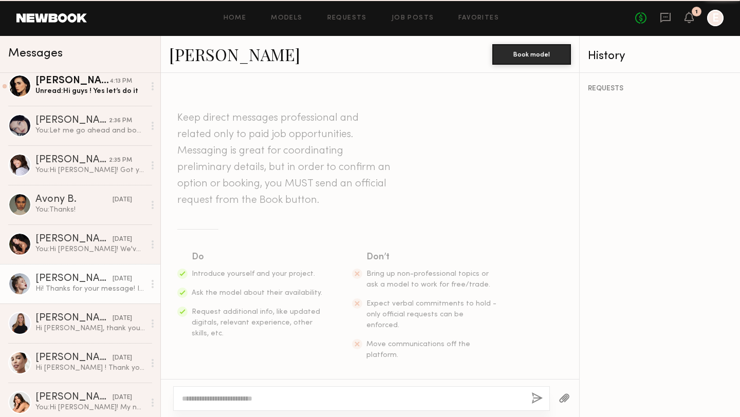
scroll to position [645, 0]
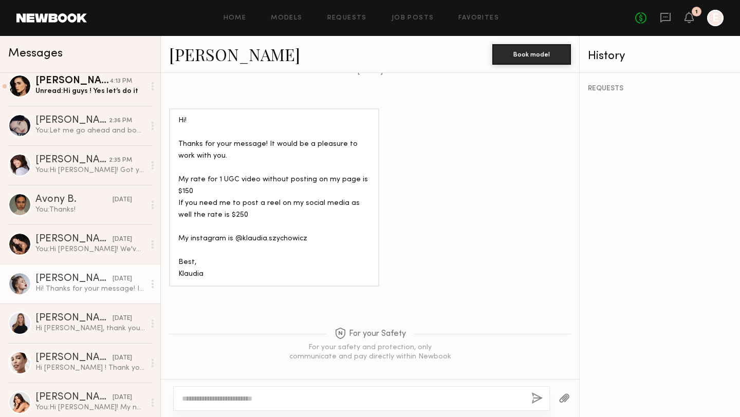
click at [268, 398] on textarea at bounding box center [352, 399] width 341 height 10
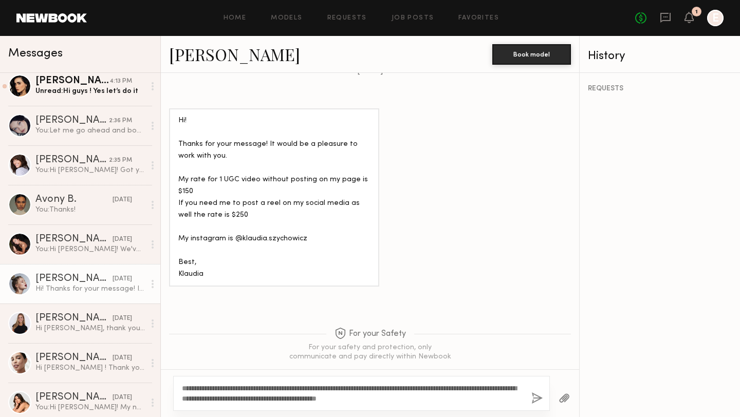
type textarea "**********"
click at [539, 400] on button "button" at bounding box center [536, 399] width 11 height 13
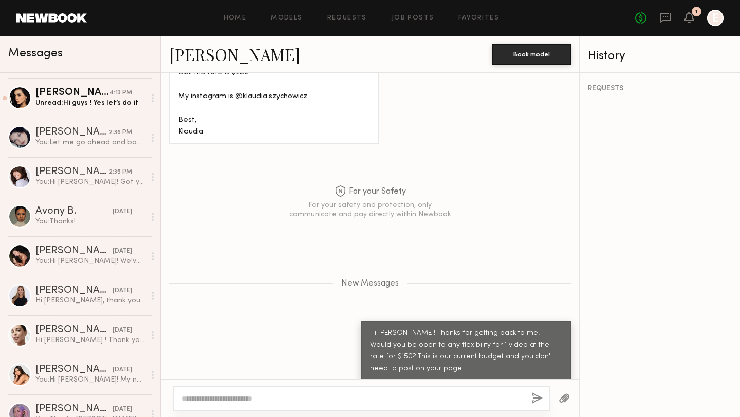
scroll to position [468, 0]
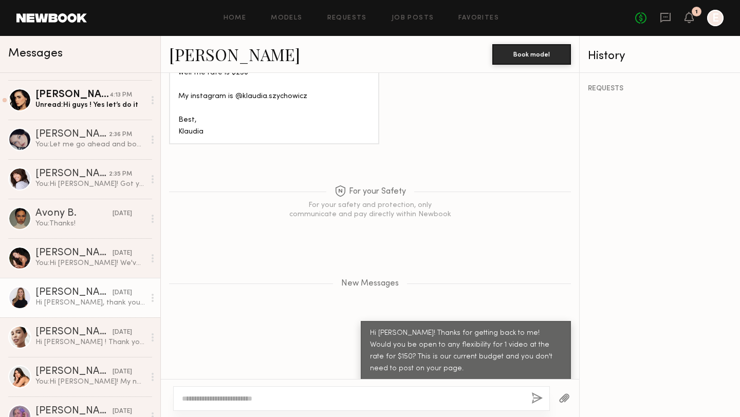
click at [74, 294] on div "[PERSON_NAME]" at bounding box center [73, 293] width 77 height 10
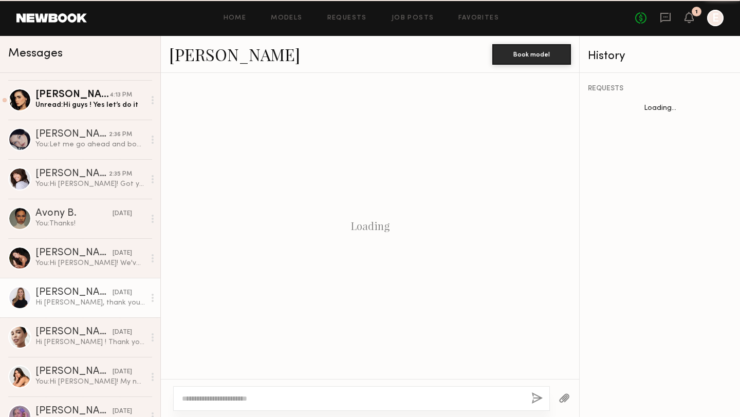
scroll to position [575, 0]
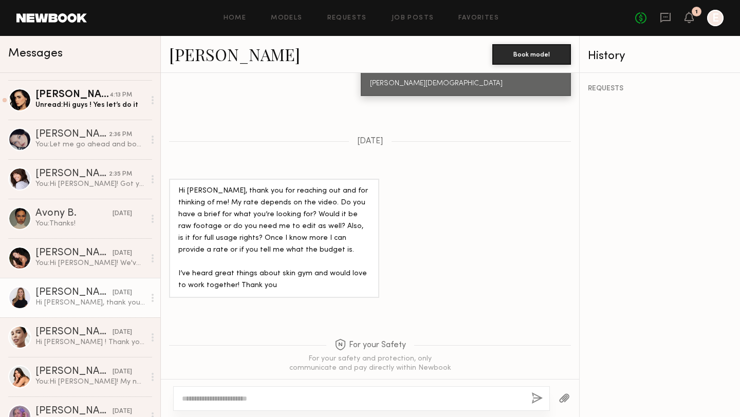
click at [295, 402] on textarea at bounding box center [352, 399] width 341 height 10
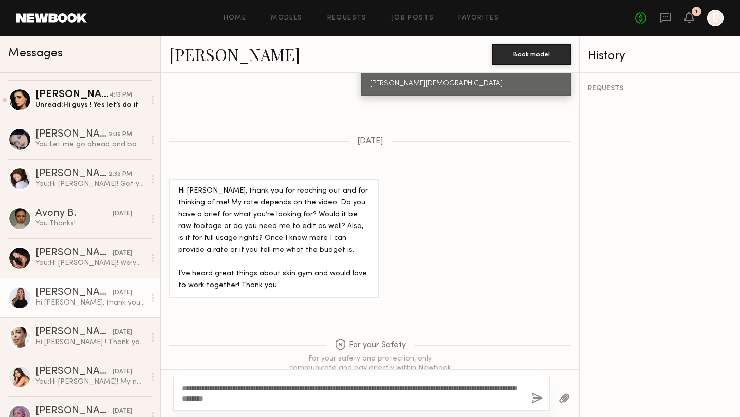
type textarea "**********"
click at [538, 399] on button "button" at bounding box center [536, 399] width 11 height 13
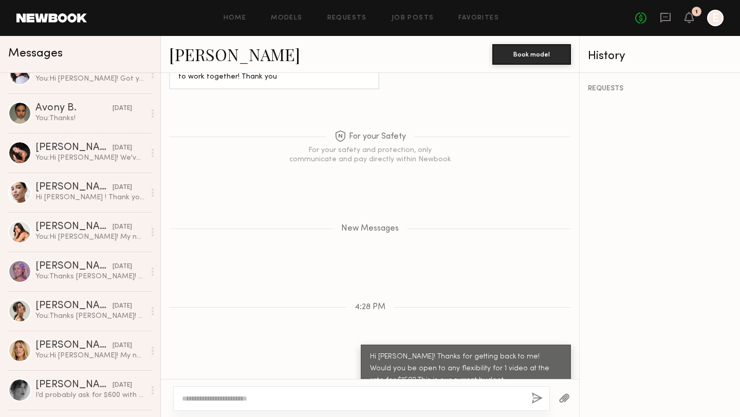
scroll to position [612, 0]
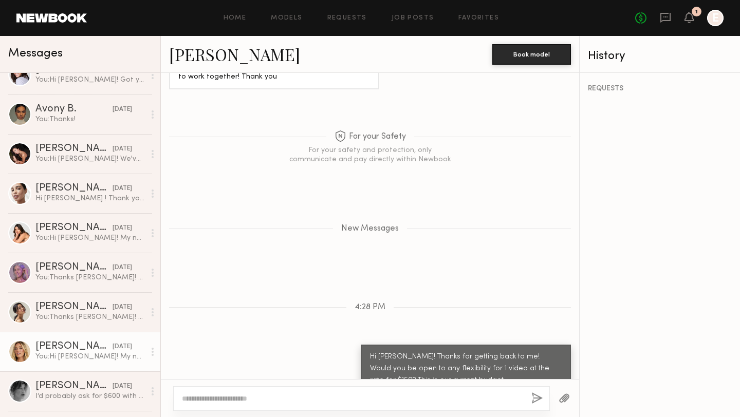
click at [53, 357] on div "You: Hi Hailey! My name is Krishna and I'm the social media manager on behalf o…" at bounding box center [89, 357] width 109 height 10
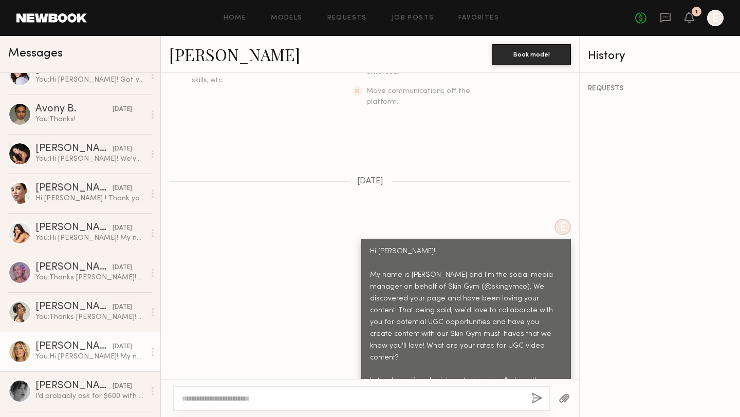
scroll to position [449, 0]
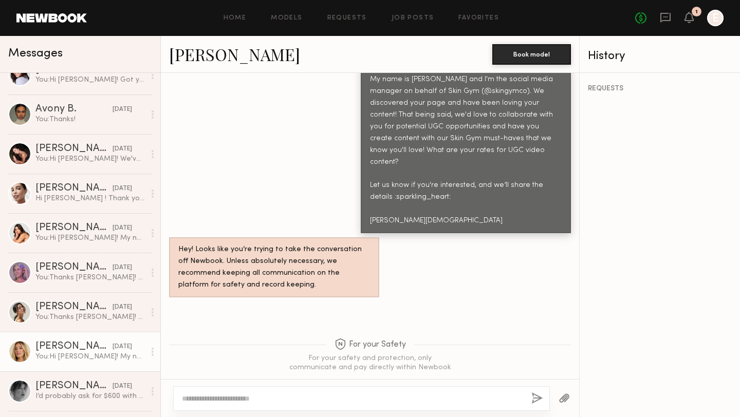
click at [290, 400] on textarea at bounding box center [352, 399] width 341 height 10
type textarea "**********"
click at [535, 403] on button "button" at bounding box center [536, 399] width 11 height 13
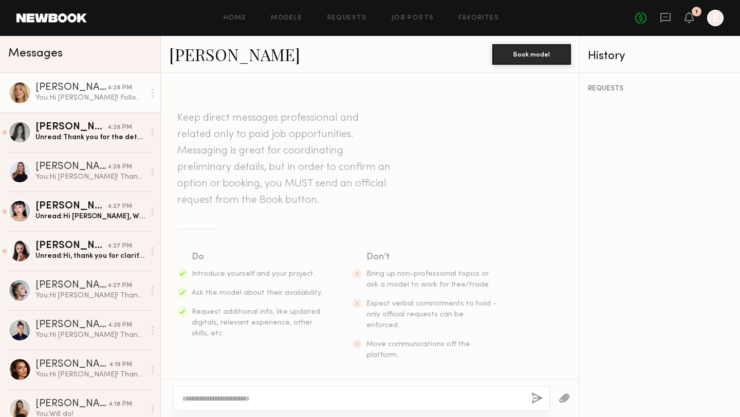
scroll to position [568, 0]
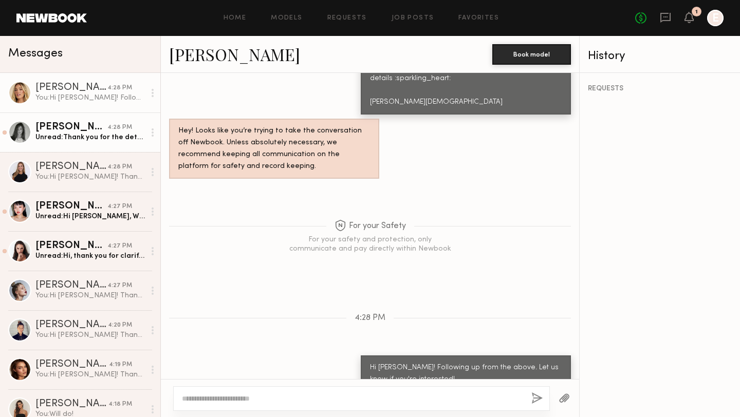
click at [77, 136] on div "Unread: Thank you for the details! I appreciate your offer of $150, however I c…" at bounding box center [89, 138] width 109 height 10
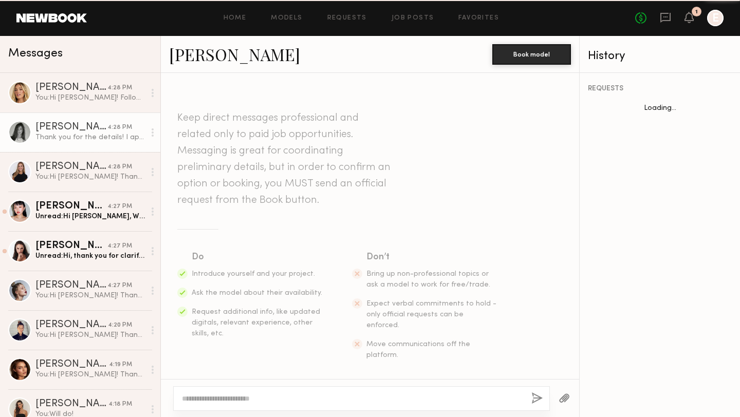
scroll to position [968, 0]
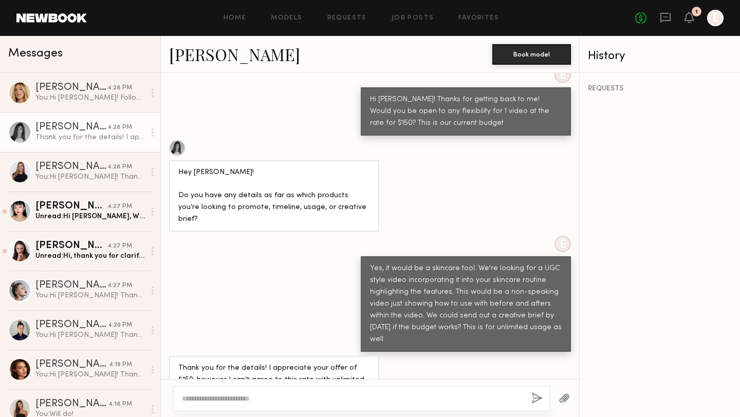
click at [318, 397] on textarea at bounding box center [352, 399] width 341 height 10
drag, startPoint x: 263, startPoint y: 358, endPoint x: 285, endPoint y: 333, distance: 33.6
click at [285, 363] on div "Thank you for the details! I appreciate your offer of $150, however I can’t agr…" at bounding box center [274, 392] width 192 height 59
copy div "with unlimited usage. If your budget is flexible, I would be able to offer 30 d…"
click at [262, 390] on div at bounding box center [361, 399] width 377 height 25
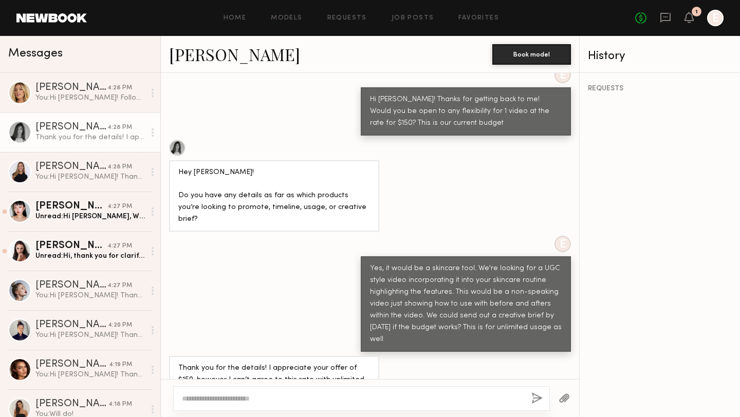
click at [263, 399] on textarea at bounding box center [352, 399] width 341 height 10
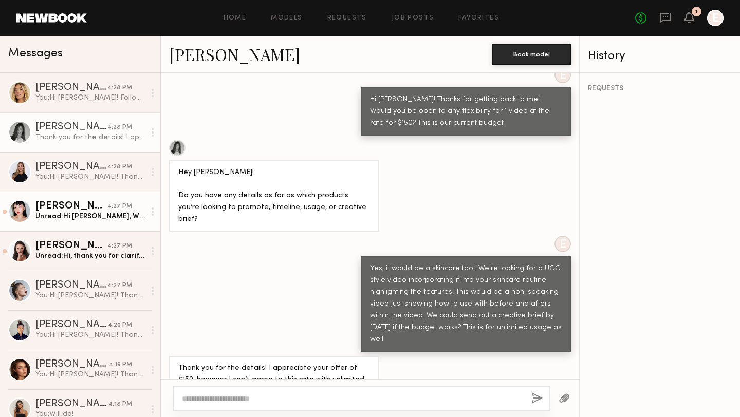
click at [84, 215] on div "Unread: Hi Krishna, Will I be delivering raw footage for this project ?" at bounding box center [89, 217] width 109 height 10
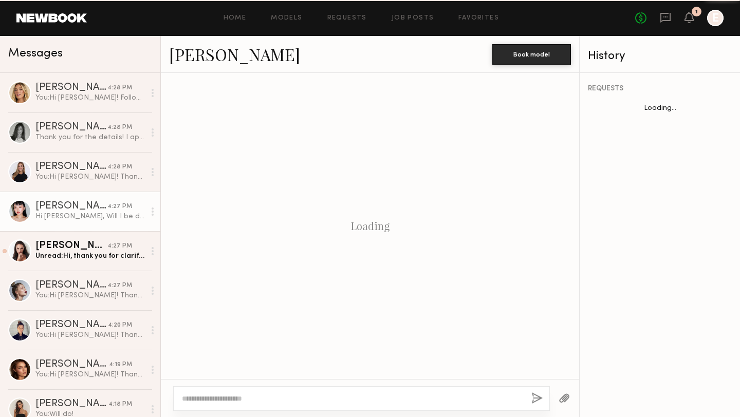
scroll to position [965, 0]
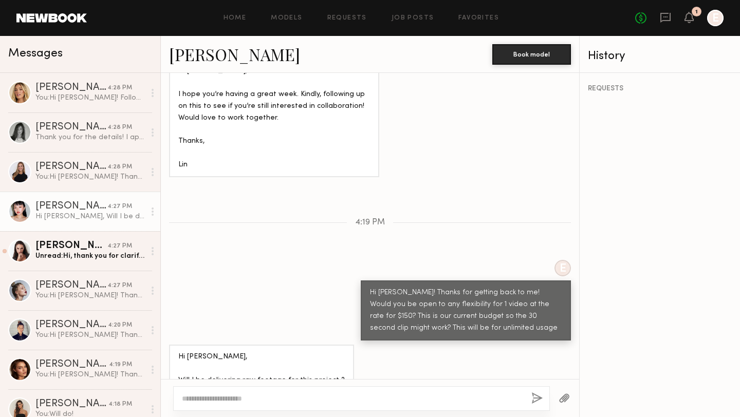
click at [308, 395] on textarea at bounding box center [352, 399] width 341 height 10
type textarea "**********"
click at [535, 396] on button "button" at bounding box center [536, 399] width 11 height 13
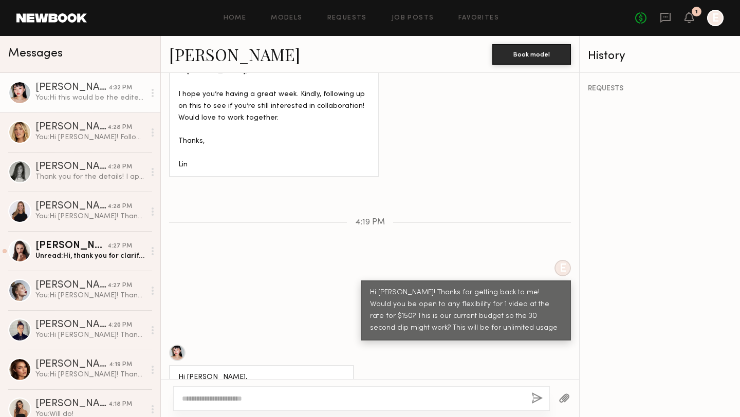
scroll to position [1092, 0]
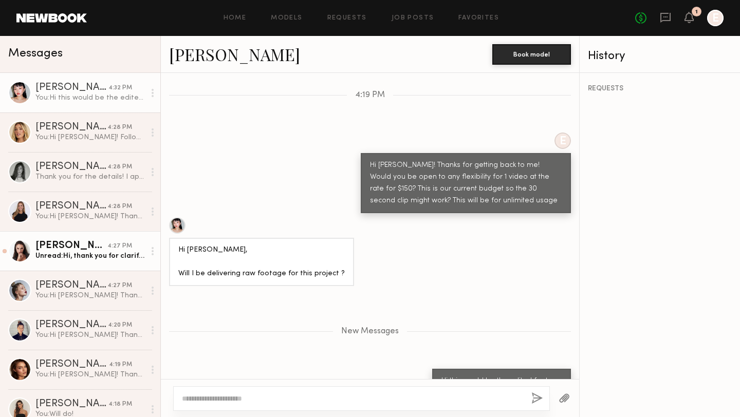
click at [89, 248] on div "[PERSON_NAME]" at bounding box center [71, 246] width 72 height 10
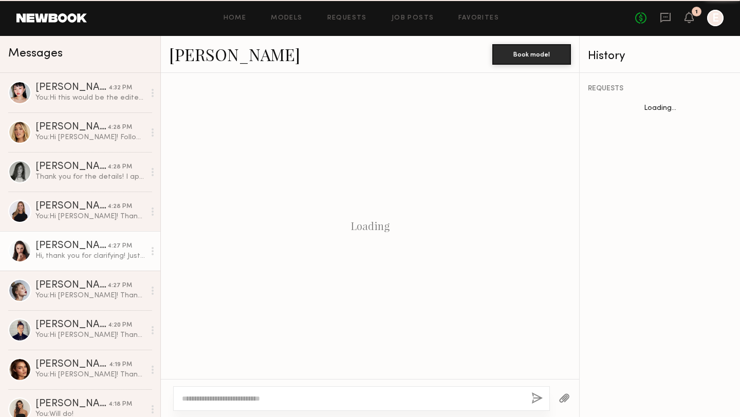
scroll to position [838, 0]
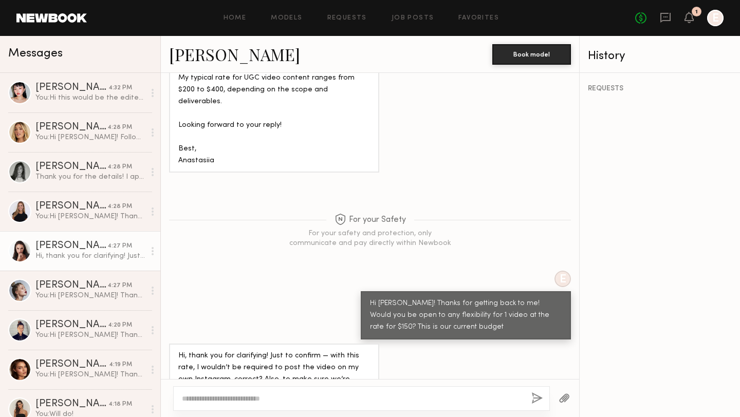
click at [304, 393] on div at bounding box center [361, 399] width 377 height 25
click at [298, 396] on textarea at bounding box center [352, 399] width 341 height 10
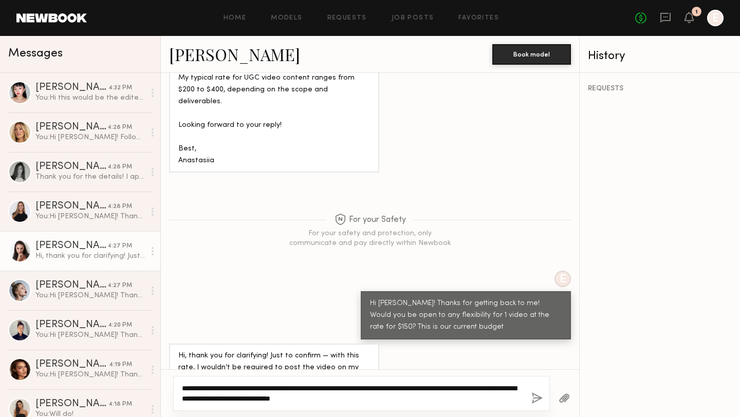
type textarea "**********"
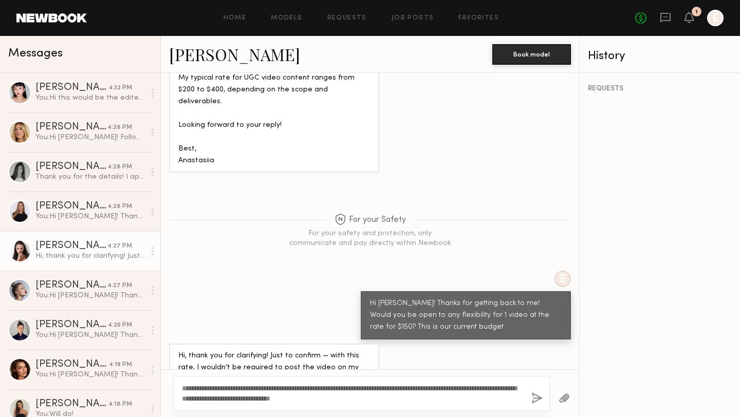
click at [537, 398] on button "button" at bounding box center [536, 399] width 11 height 13
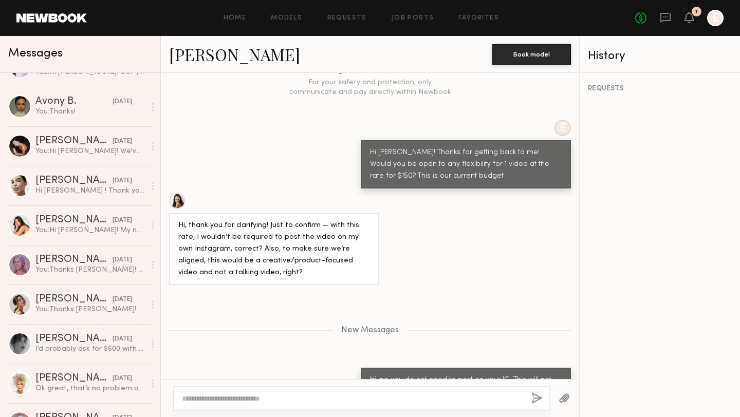
scroll to position [466, 0]
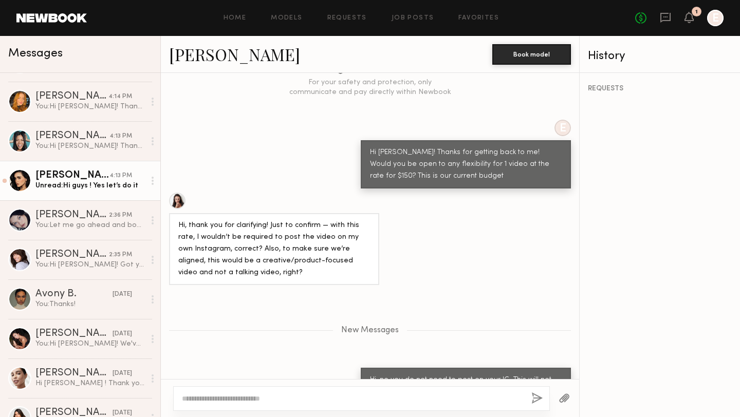
click at [76, 186] on div "Unread: Hi guys ! Yes let’s do it" at bounding box center [89, 186] width 109 height 10
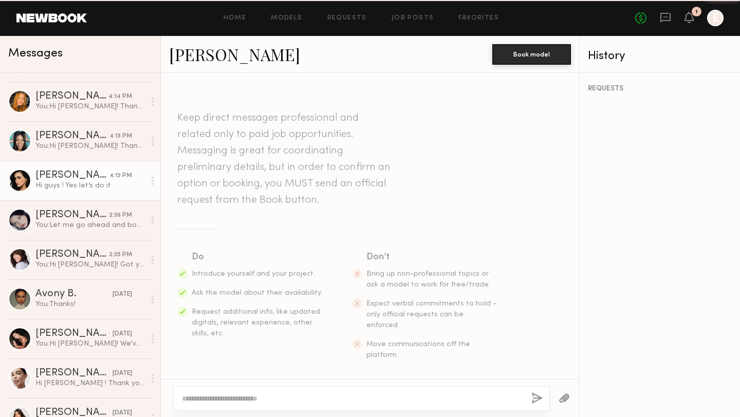
scroll to position [741, 0]
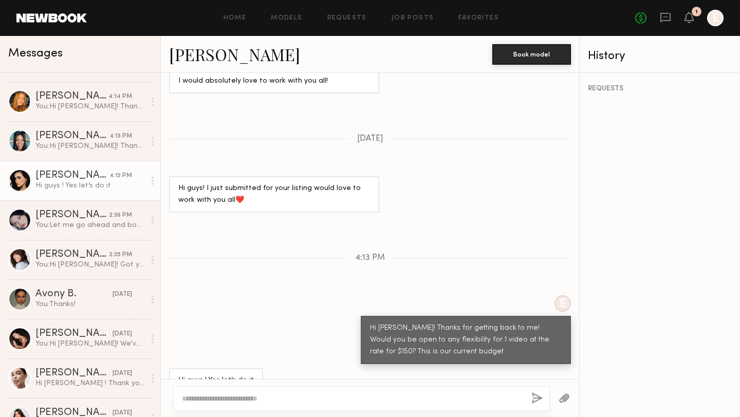
click at [297, 392] on div at bounding box center [361, 399] width 377 height 25
click at [289, 397] on textarea at bounding box center [352, 399] width 341 height 10
type textarea "**********"
click at [537, 401] on button "button" at bounding box center [536, 399] width 11 height 13
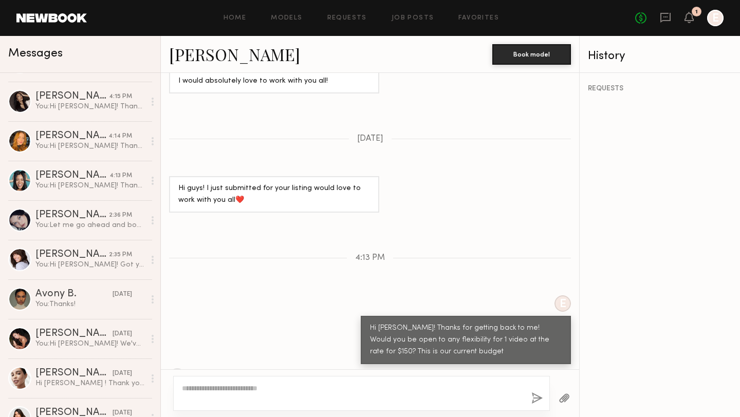
scroll to position [0, 0]
